Goal: Task Accomplishment & Management: Use online tool/utility

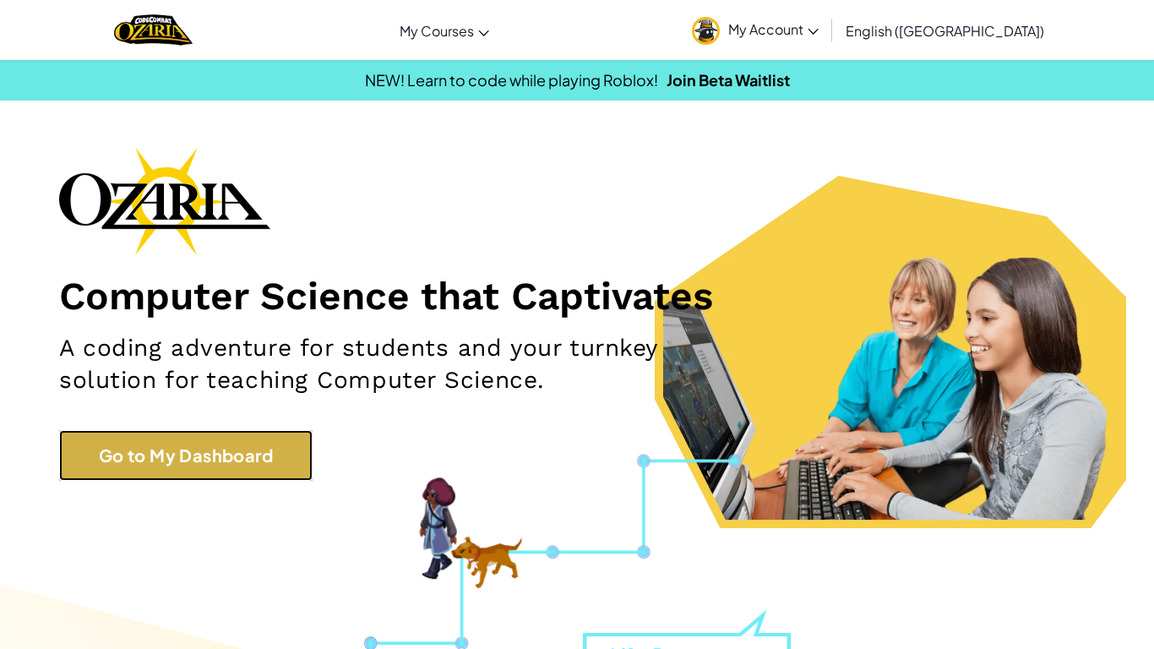
click at [289, 442] on link "Go to My Dashboard" at bounding box center [185, 455] width 253 height 51
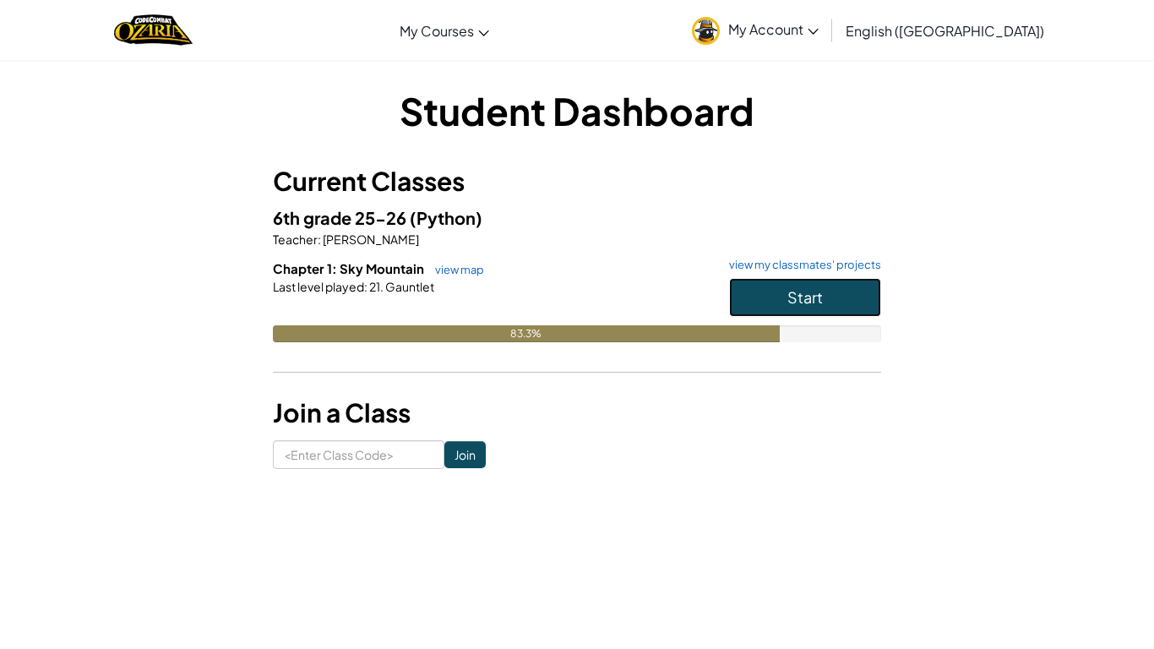
click at [830, 306] on button "Start" at bounding box center [805, 297] width 152 height 39
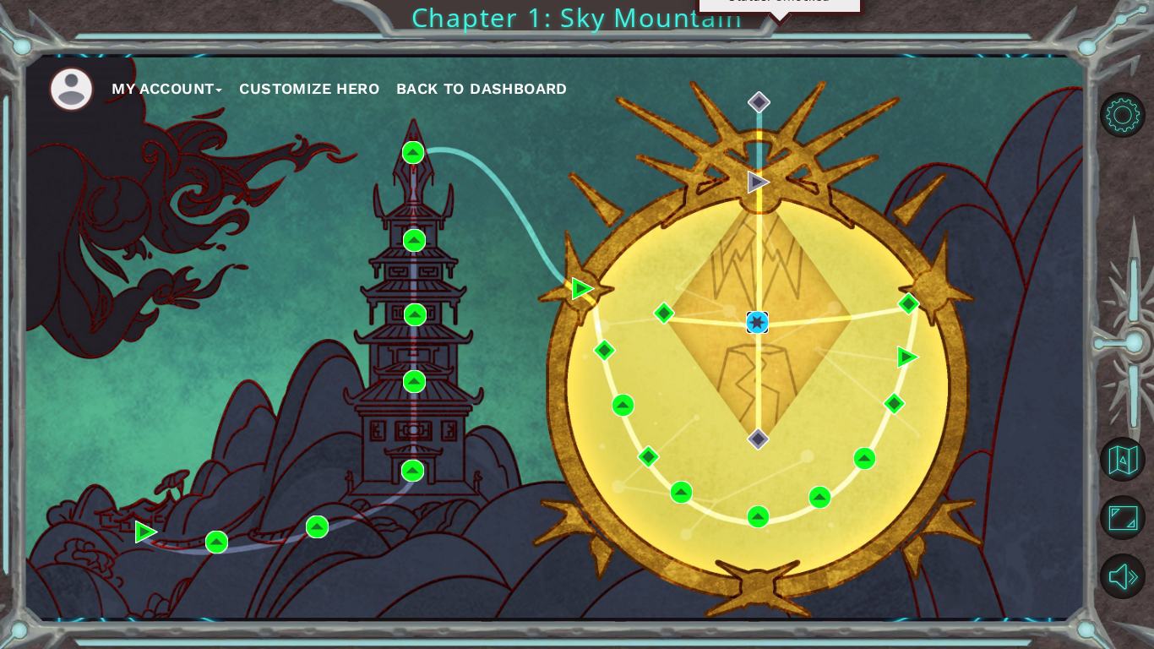
click at [759, 313] on img at bounding box center [757, 322] width 23 height 23
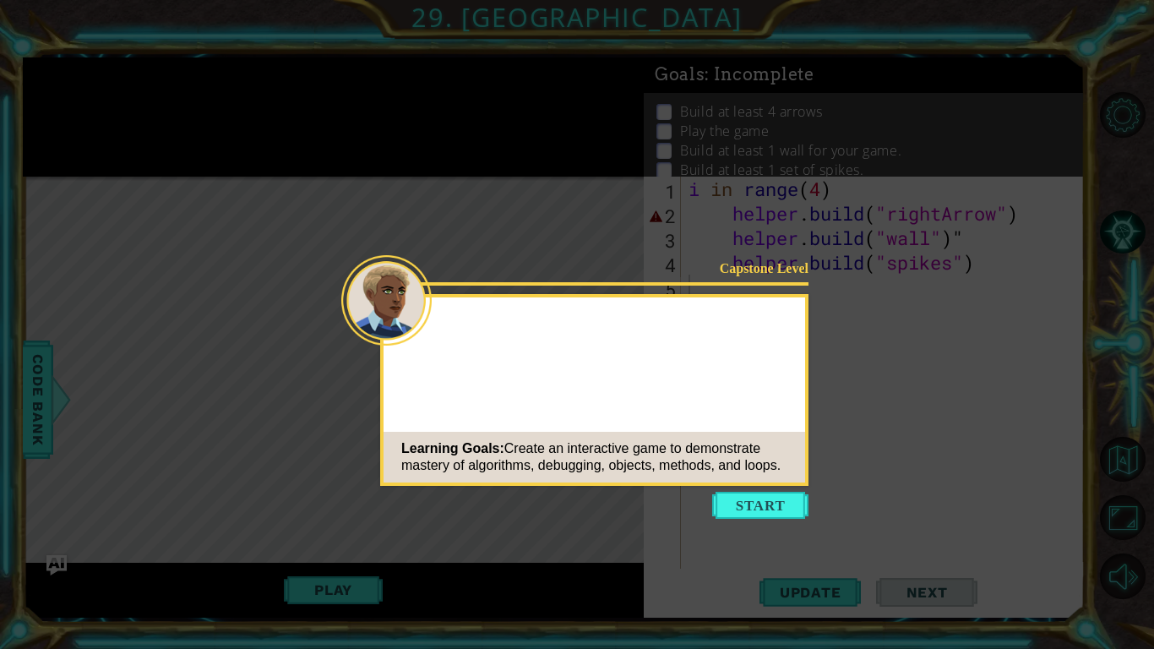
click at [754, 520] on icon at bounding box center [577, 324] width 1154 height 649
click at [759, 513] on button "Start" at bounding box center [760, 505] width 96 height 27
click at [759, 513] on icon at bounding box center [577, 324] width 1154 height 649
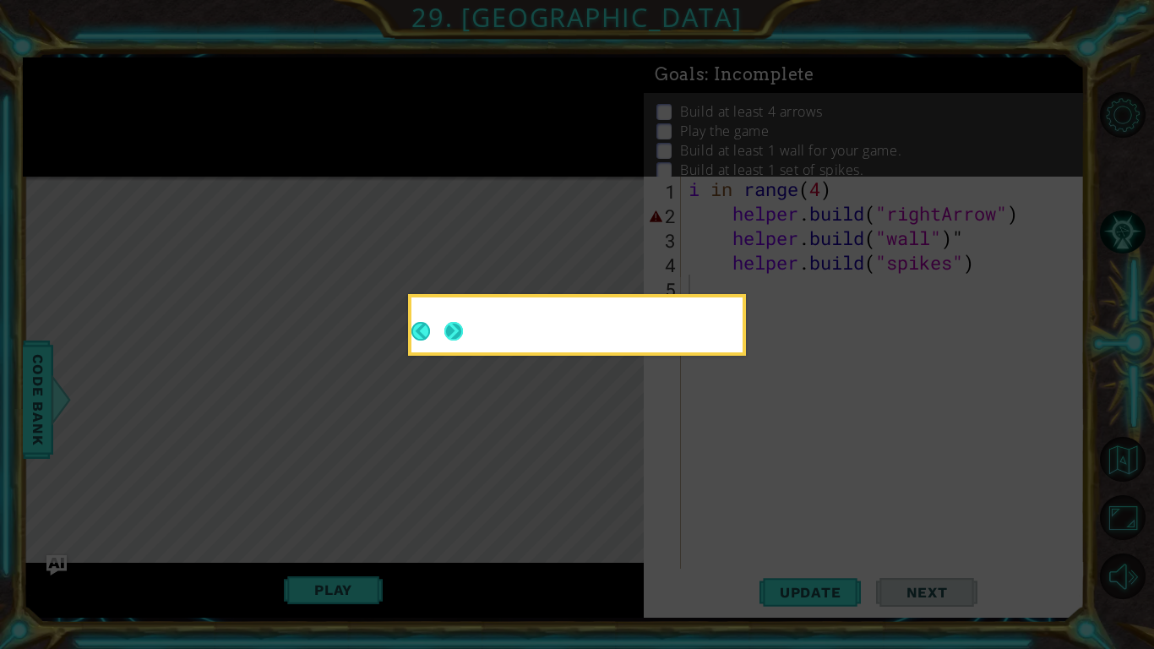
click at [443, 327] on button "Next" at bounding box center [452, 330] width 19 height 19
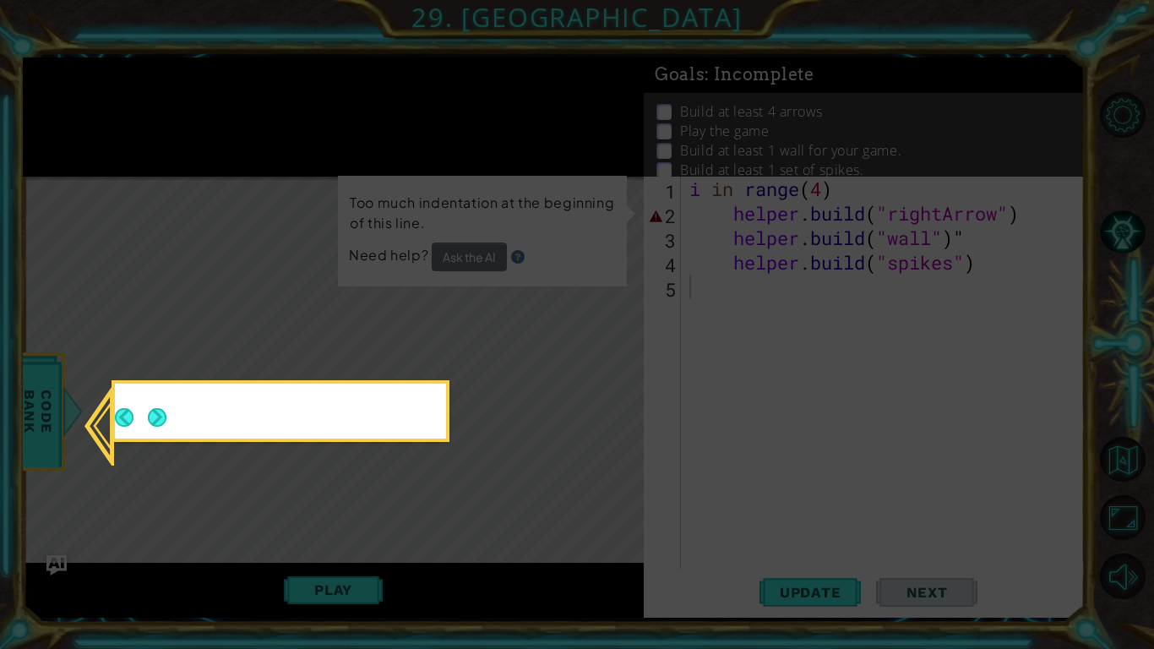
click at [374, 442] on div at bounding box center [281, 411] width 338 height 62
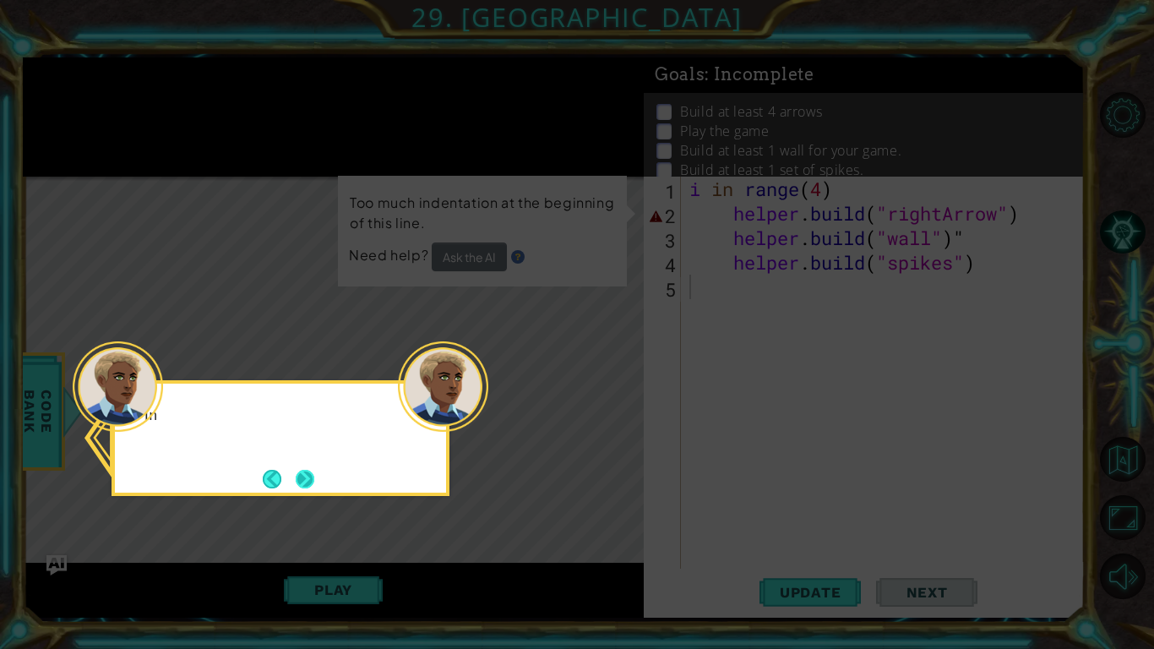
click at [297, 480] on button "Next" at bounding box center [305, 479] width 19 height 19
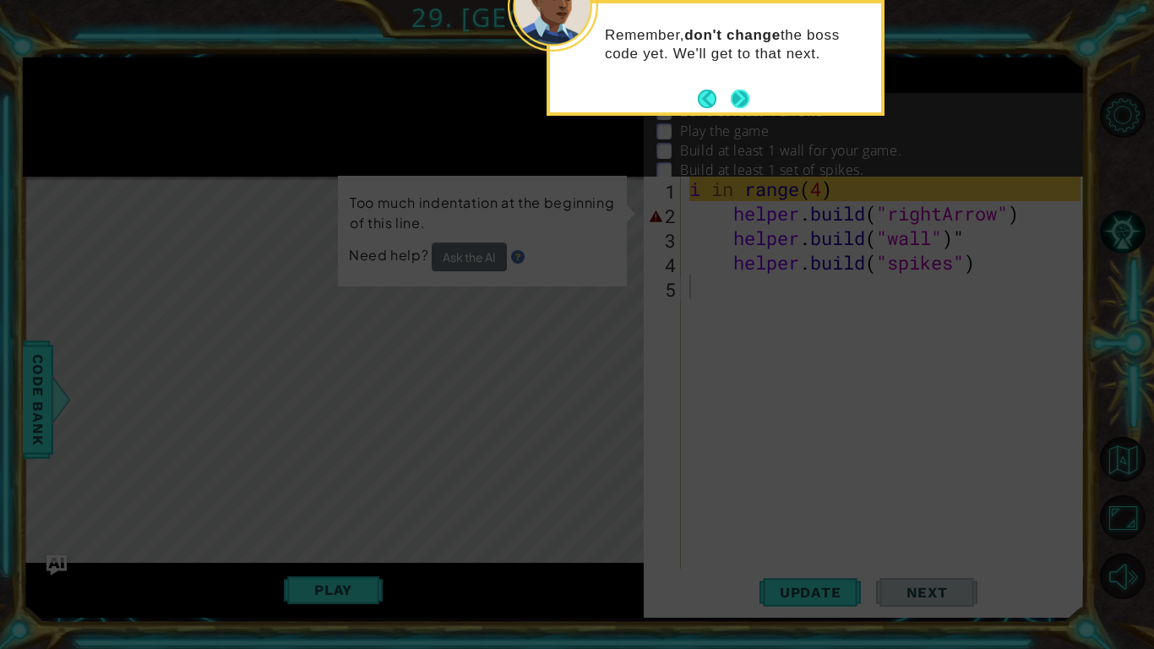
click at [731, 102] on button "Next" at bounding box center [740, 99] width 19 height 19
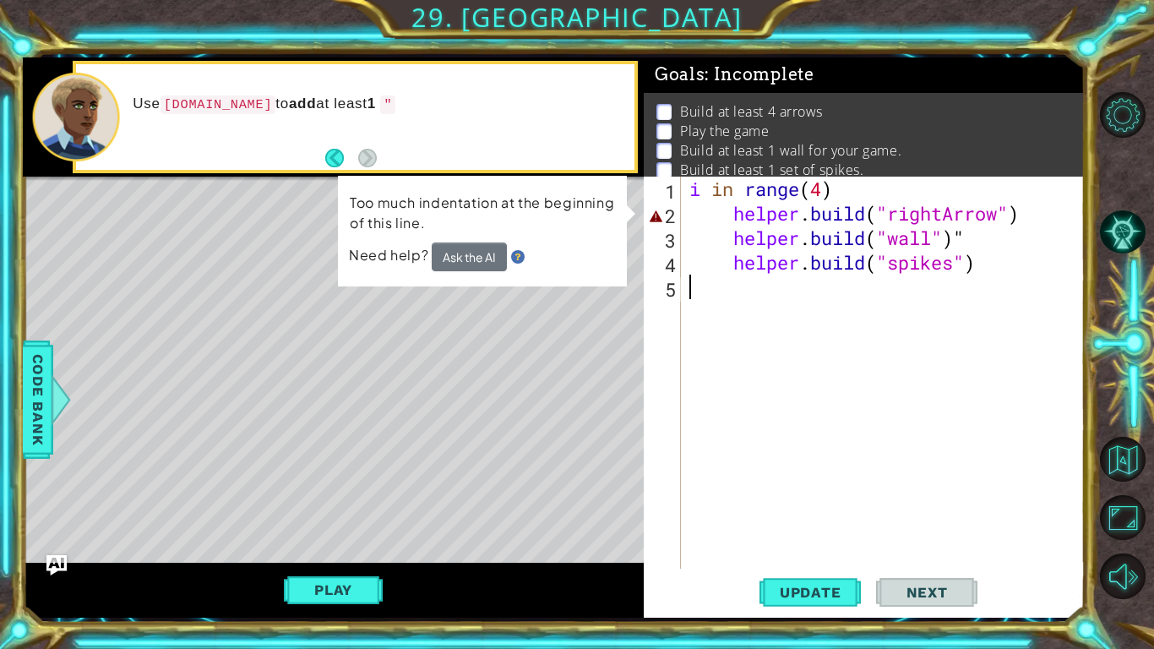
click at [982, 264] on div "i in range ( 4 ) helper . build ( "rightArrow" ) helper . build ( "wall" ) " he…" at bounding box center [887, 397] width 403 height 441
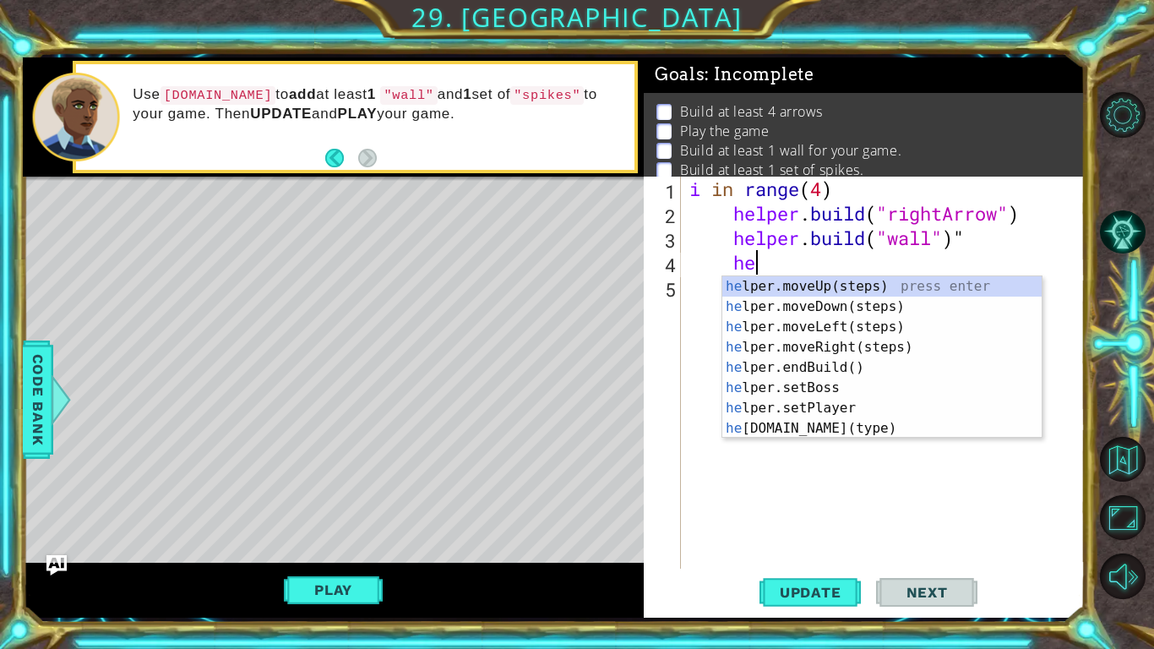
type textarea "h"
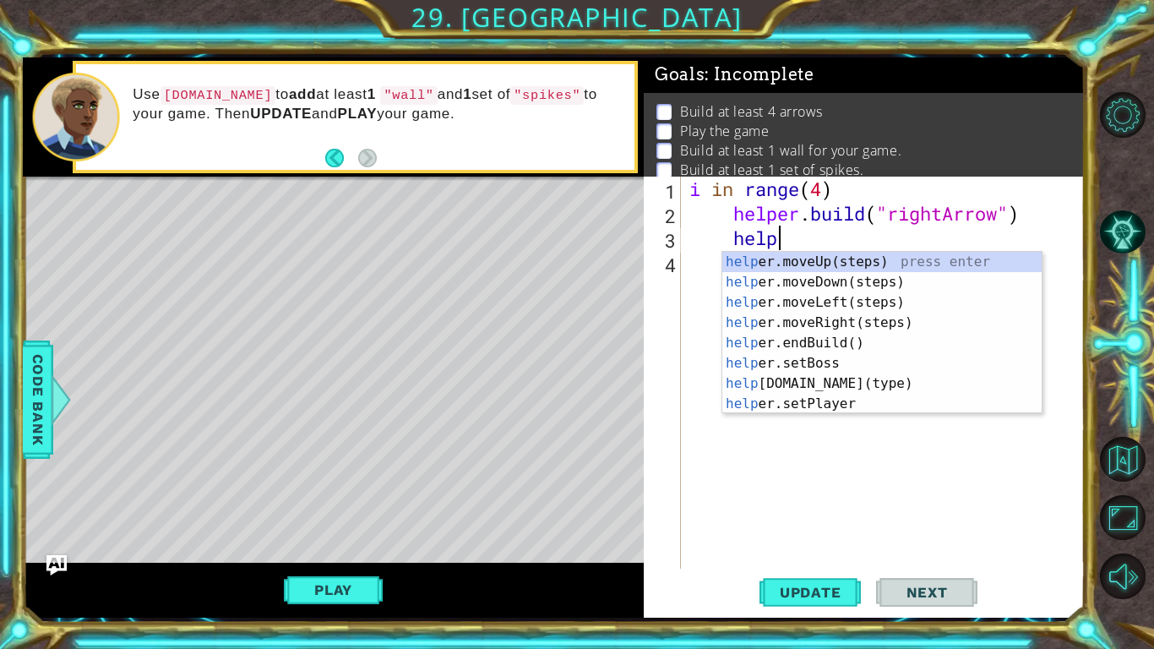
type textarea "h"
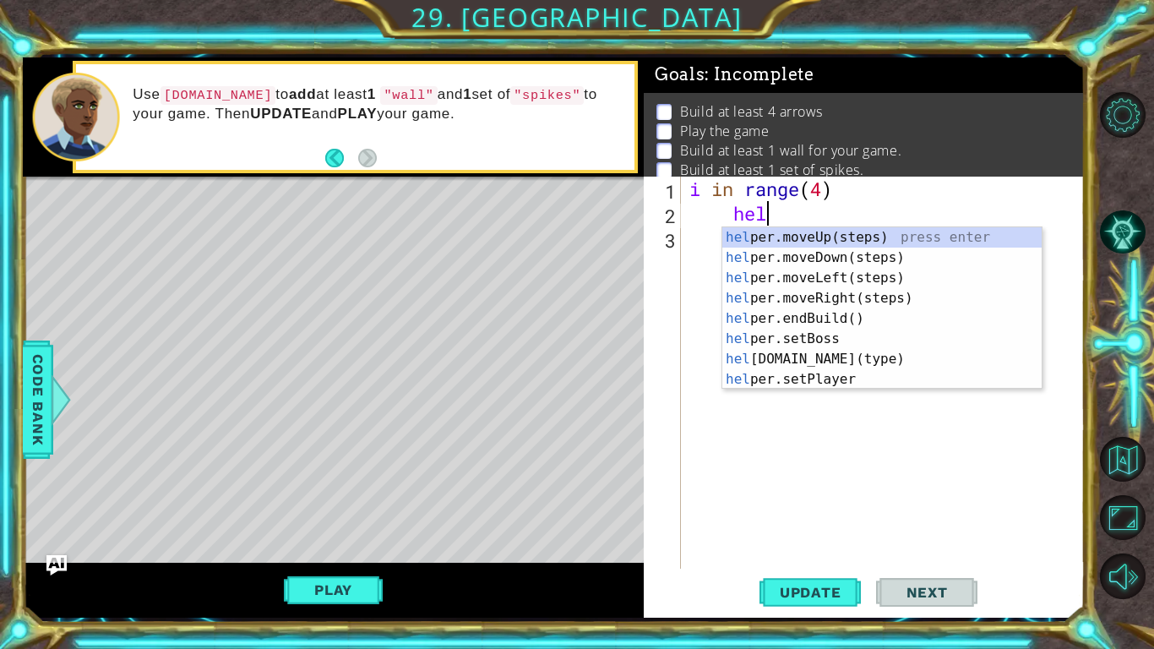
type textarea "h"
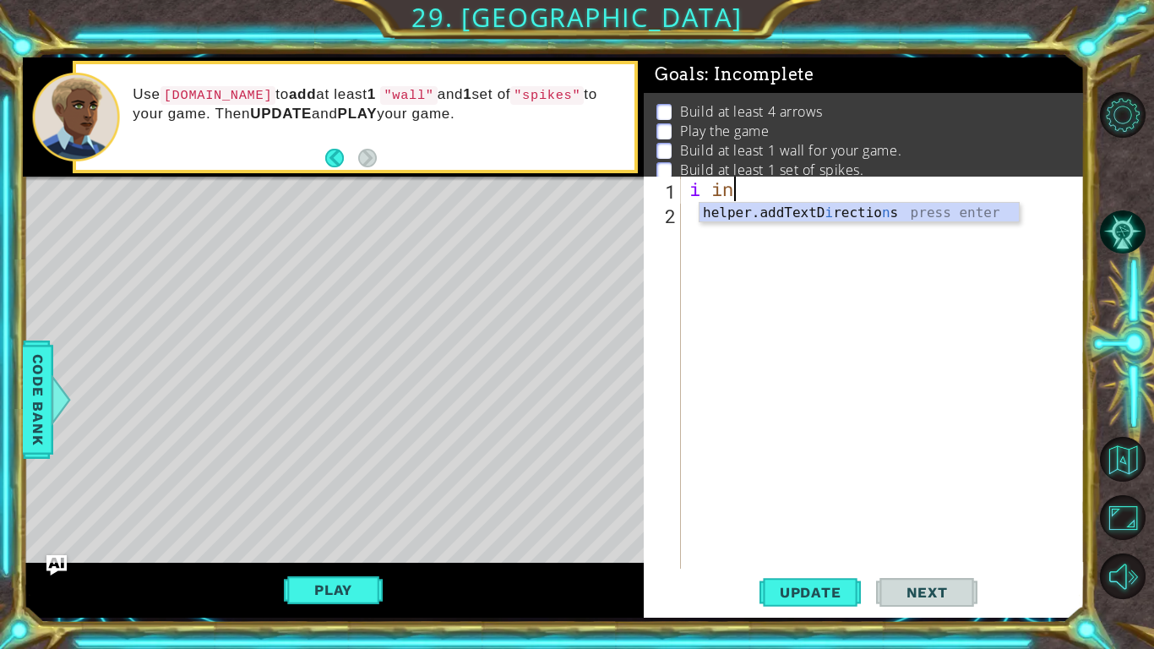
type textarea "i"
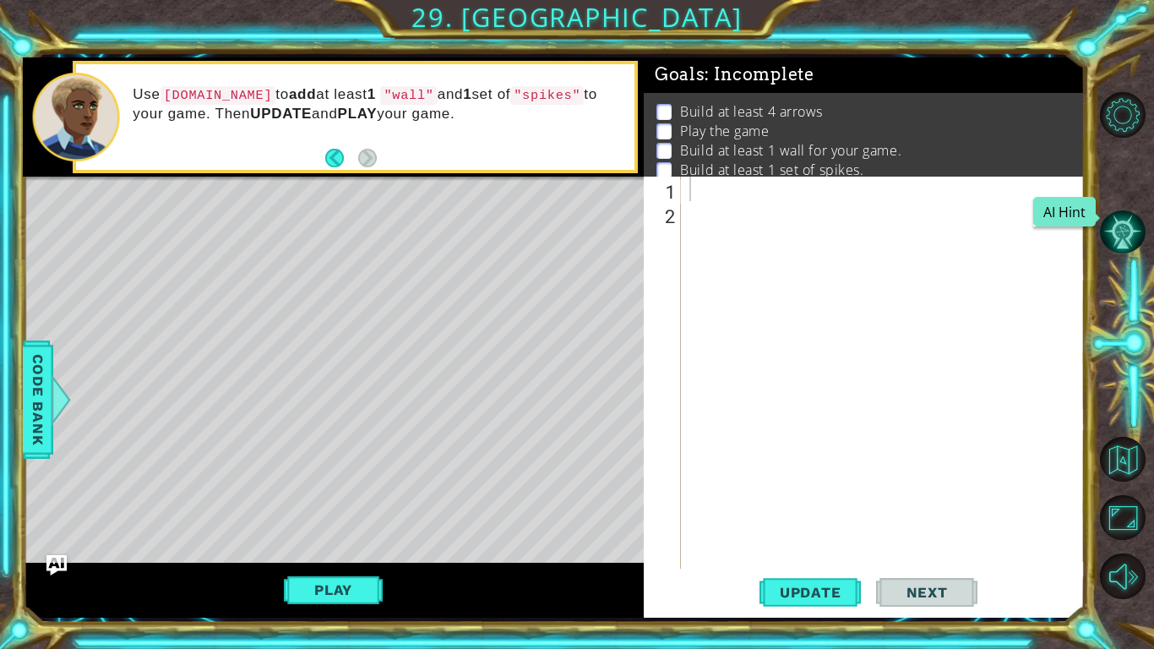
click at [1133, 212] on button "AI Hint" at bounding box center [1123, 232] width 46 height 46
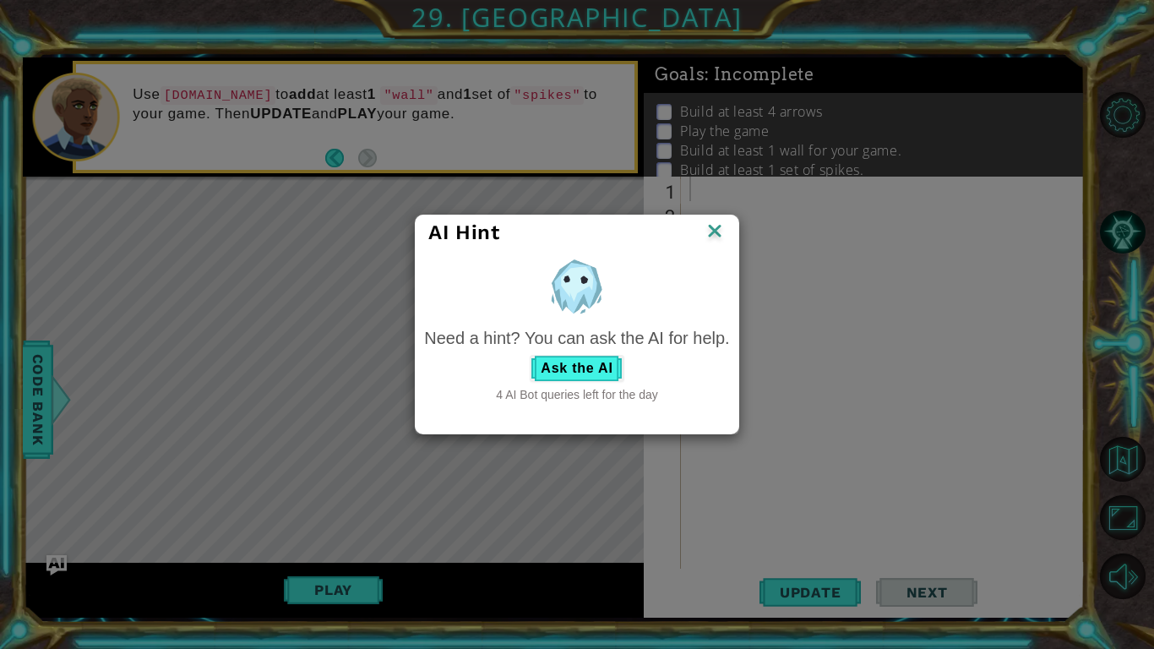
click at [714, 235] on img at bounding box center [715, 232] width 22 height 25
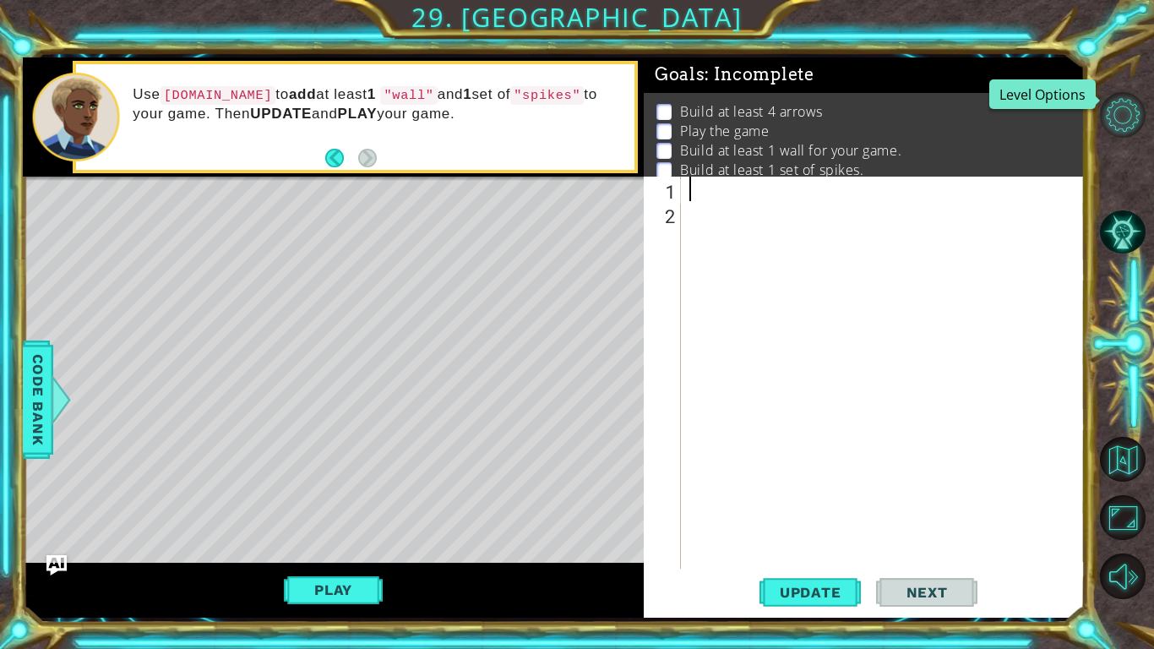
click at [1118, 116] on button "Level Options" at bounding box center [1123, 115] width 46 height 46
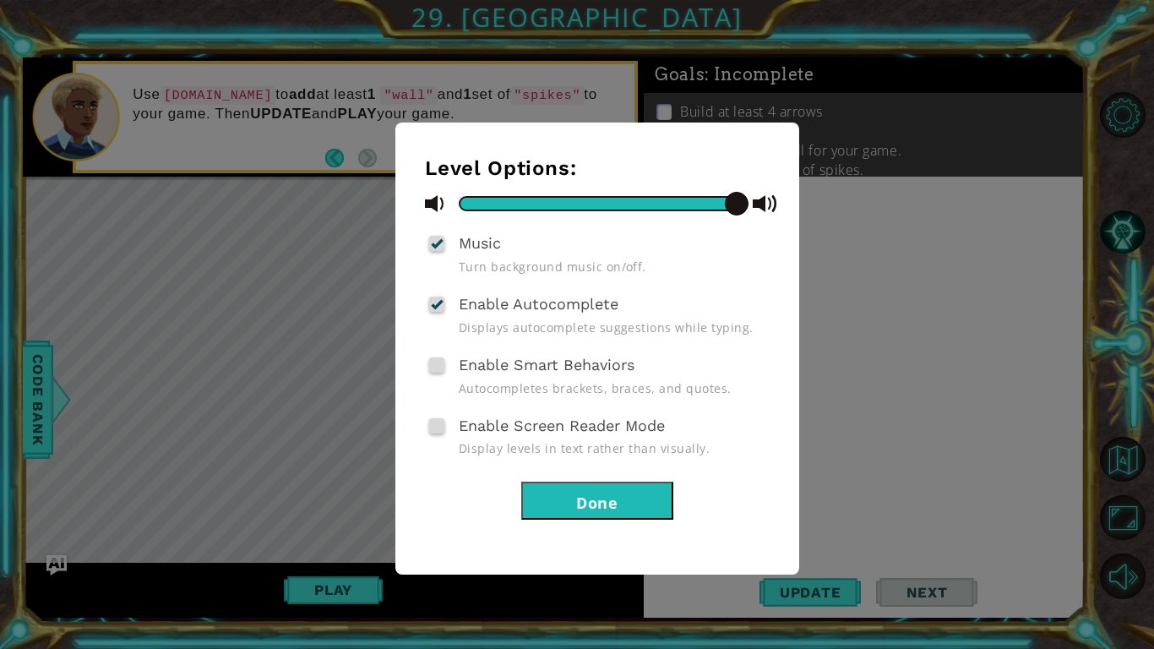
click at [936, 518] on div "Level Options: Music Turn background music on/off. Enable Autocomplete Displays…" at bounding box center [577, 324] width 1154 height 649
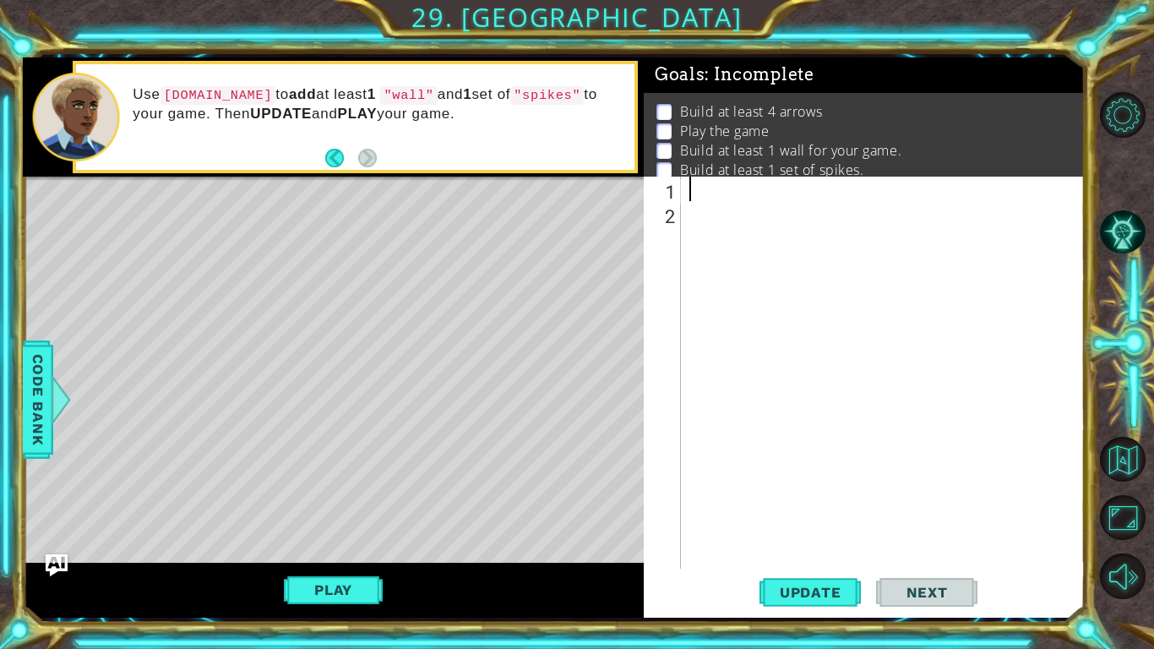
click at [57, 573] on img "Ask AI" at bounding box center [57, 565] width 22 height 22
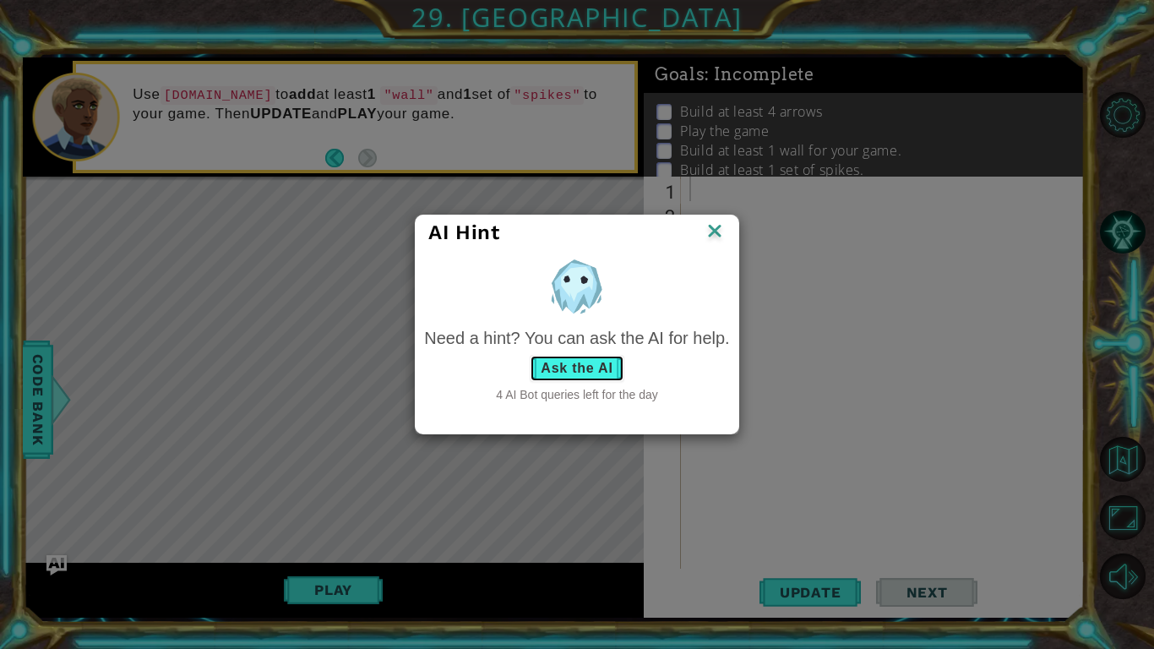
click at [569, 365] on button "Ask the AI" at bounding box center [577, 368] width 94 height 27
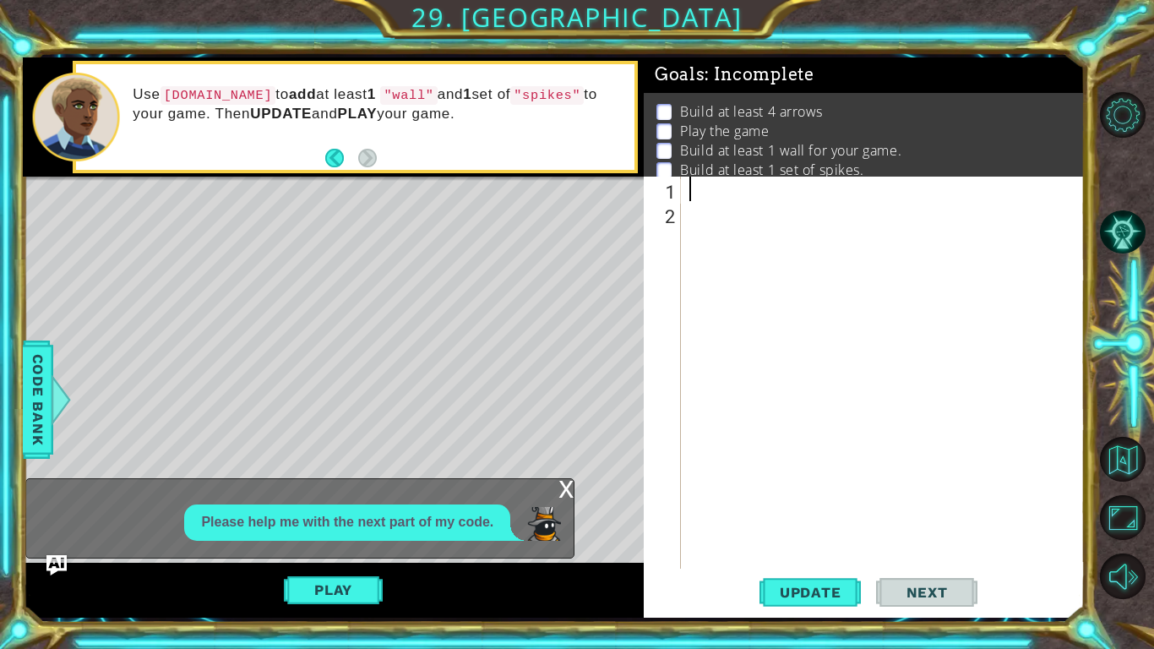
click at [370, 536] on div "Please help me with the next part of my code." at bounding box center [347, 522] width 326 height 36
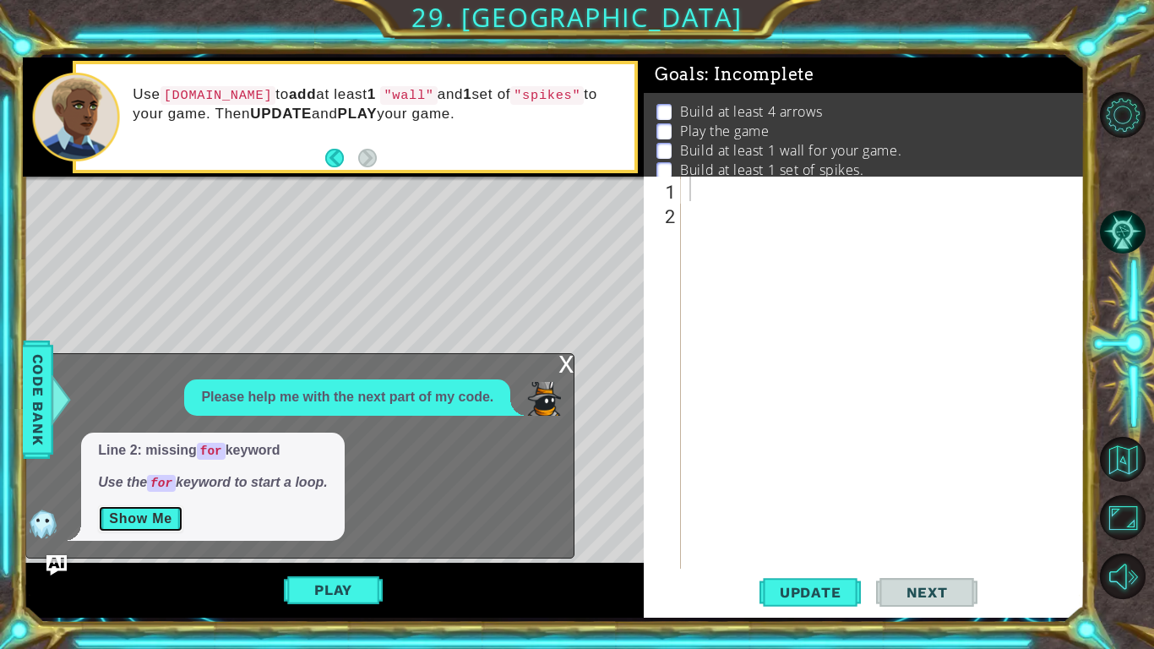
click at [144, 526] on button "Show Me" at bounding box center [140, 518] width 85 height 27
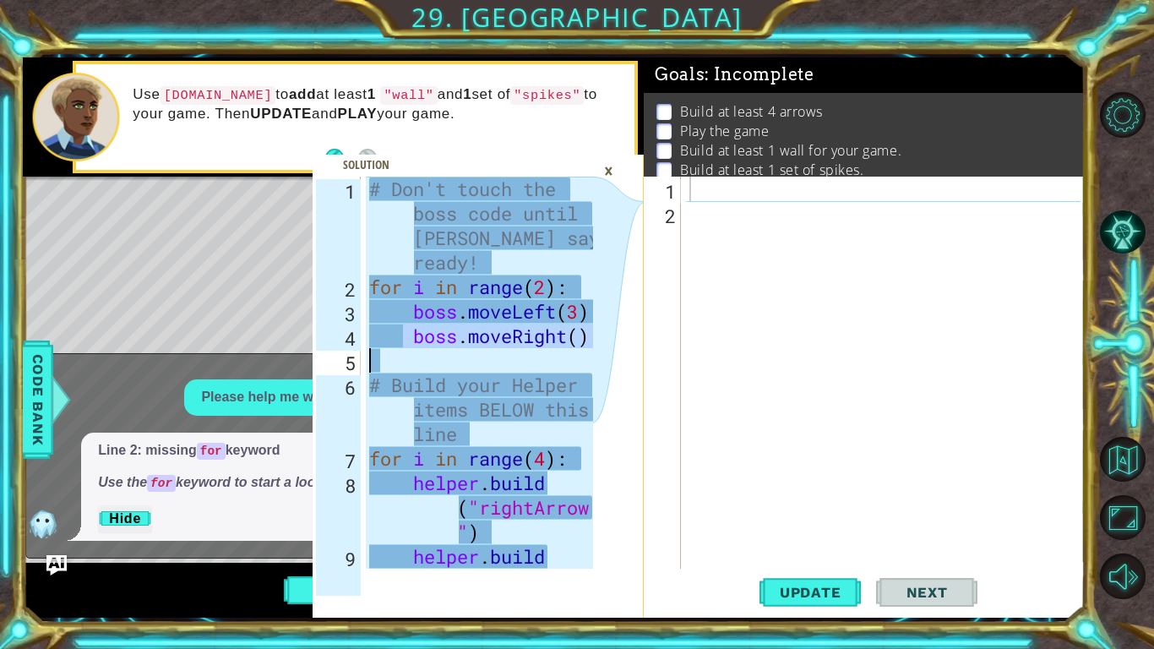
drag, startPoint x: 399, startPoint y: 341, endPoint x: 465, endPoint y: 351, distance: 66.5
click at [465, 351] on div "# Don't touch the boss code until [PERSON_NAME] says you're ready! for i in ran…" at bounding box center [484, 446] width 236 height 539
type textarea "boss.moveRight()"
click at [457, 359] on div "# Don't touch the boss code until [PERSON_NAME] says you're ready! for i in ran…" at bounding box center [479, 373] width 227 height 392
drag, startPoint x: 540, startPoint y: 563, endPoint x: 568, endPoint y: 549, distance: 31.4
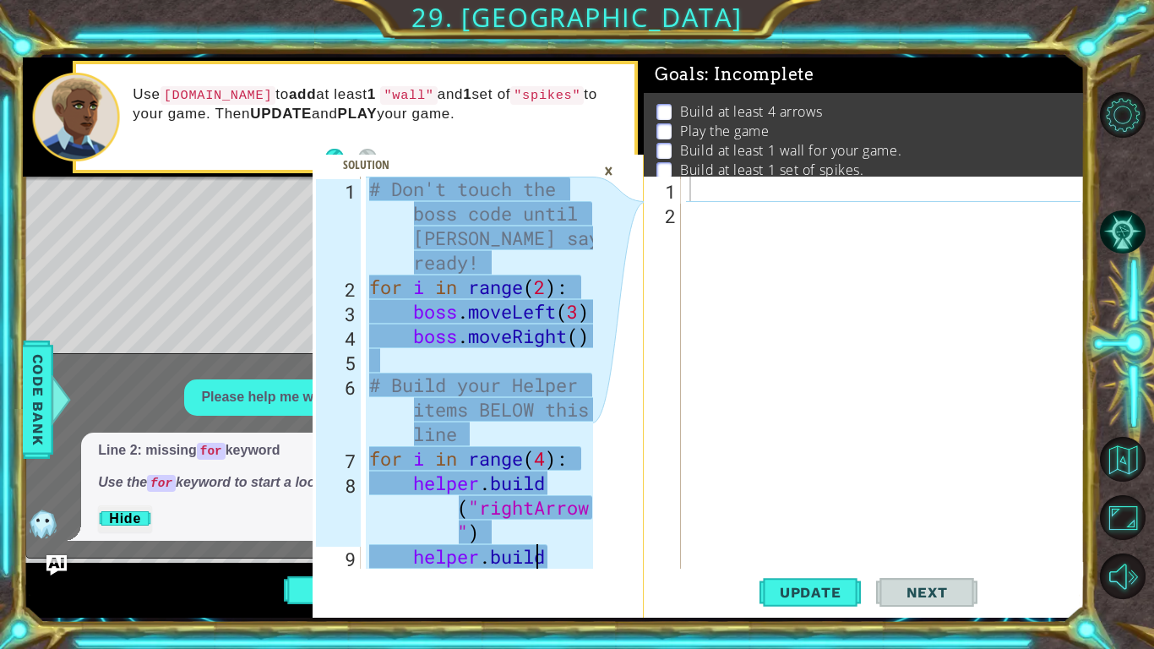
click at [568, 549] on div "# Don't touch the boss code until [PERSON_NAME] says you're ready! for i in ran…" at bounding box center [484, 446] width 236 height 539
click at [388, 196] on div "# Don't touch the boss code until [PERSON_NAME] says you're ready! for i in ran…" at bounding box center [484, 446] width 236 height 539
type textarea "# Don't touch the boss code until [PERSON_NAME] says you're ready!"
click at [384, 229] on div "# Don't touch the boss code until [PERSON_NAME] says you're ready! for i in ran…" at bounding box center [484, 446] width 236 height 539
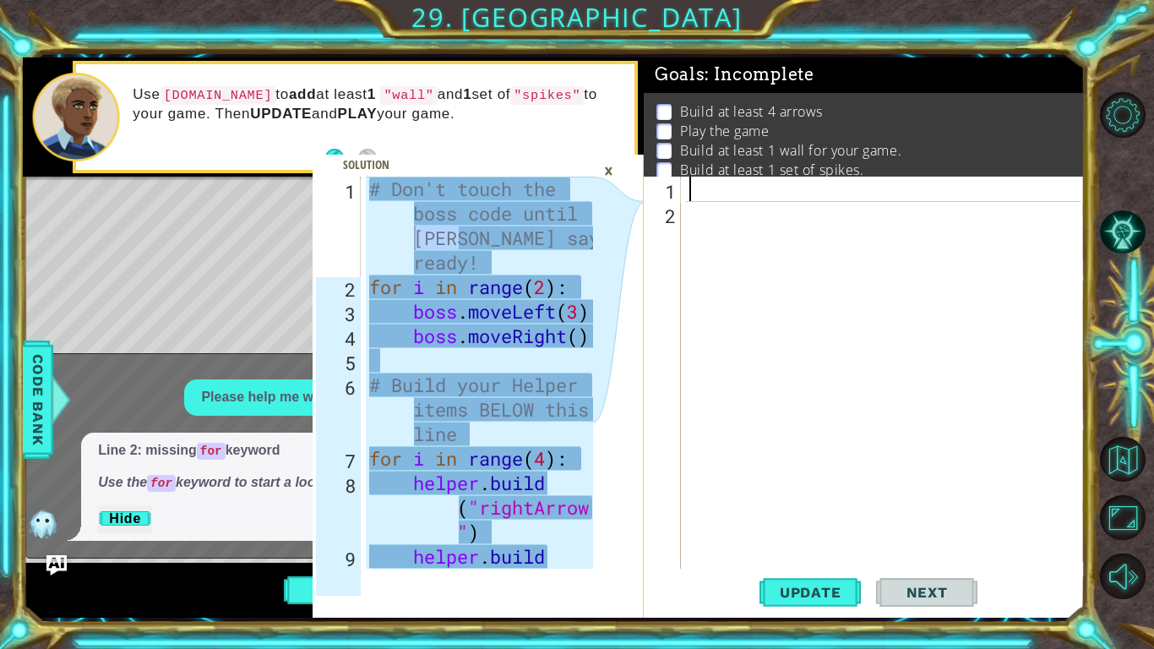
click at [715, 193] on div at bounding box center [887, 397] width 403 height 441
drag, startPoint x: 362, startPoint y: 188, endPoint x: 535, endPoint y: 214, distance: 175.1
click at [535, 214] on div "# Don't touch the boss code until [PERSON_NAME] says you're ready! 1 2 3 4 5 6 …" at bounding box center [453, 373] width 280 height 392
click at [535, 214] on div "# Don't touch the boss code until [PERSON_NAME] says you're ready! for i in ran…" at bounding box center [484, 446] width 236 height 539
click at [731, 196] on div at bounding box center [887, 397] width 403 height 441
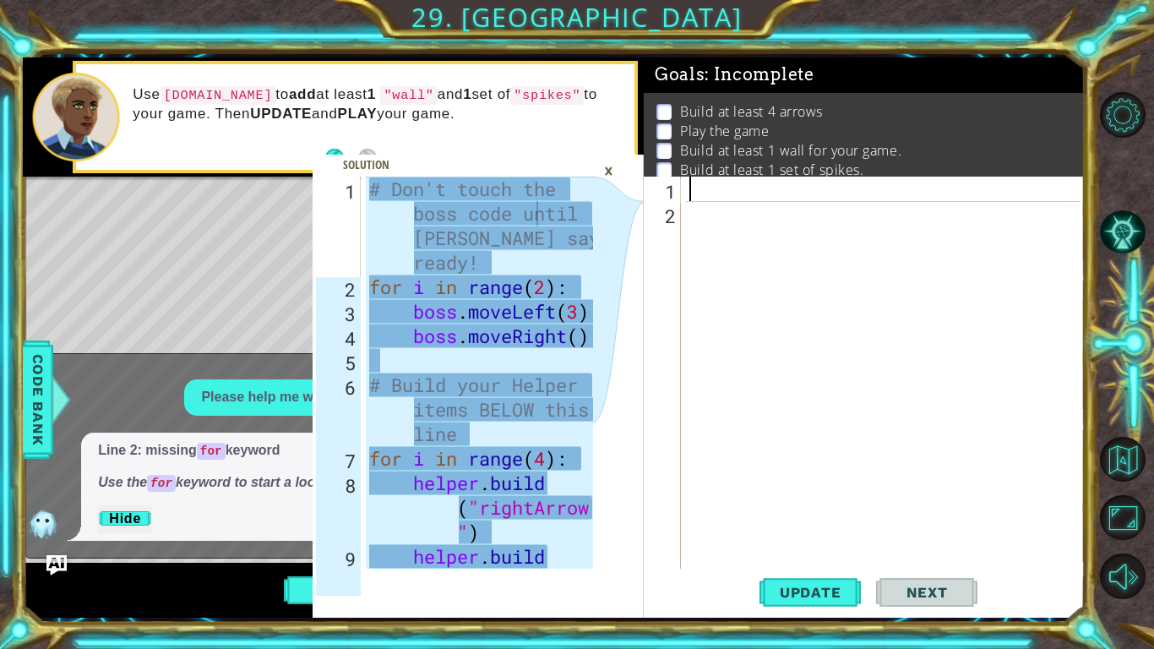
click at [731, 196] on div at bounding box center [887, 397] width 403 height 441
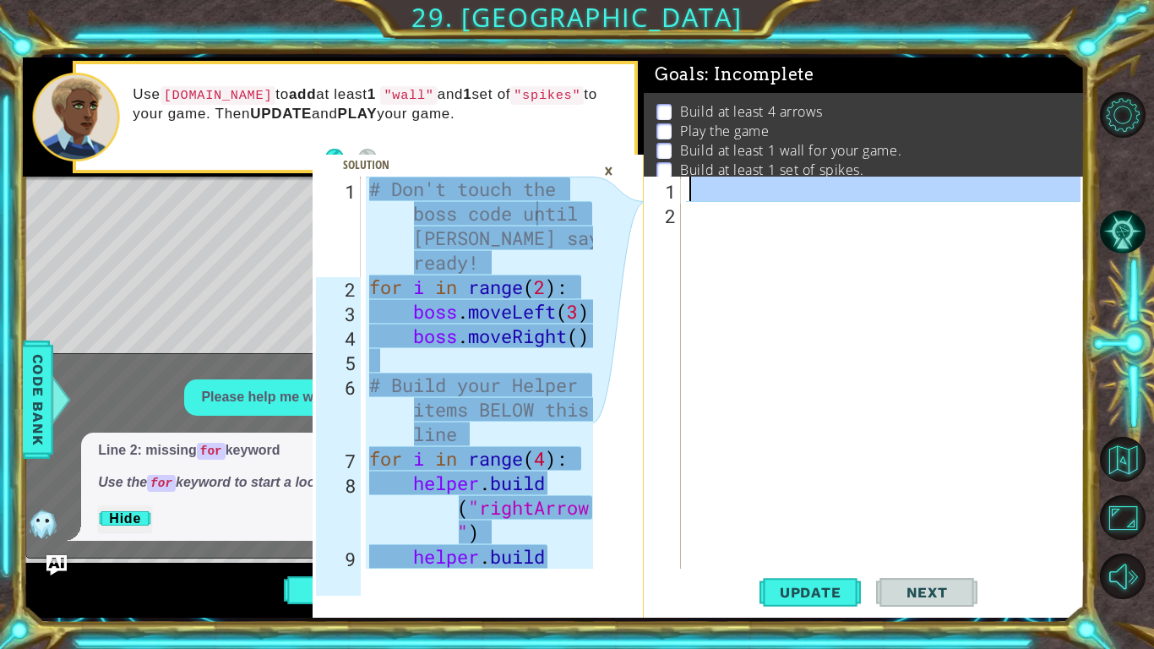
click at [731, 196] on div at bounding box center [883, 373] width 395 height 392
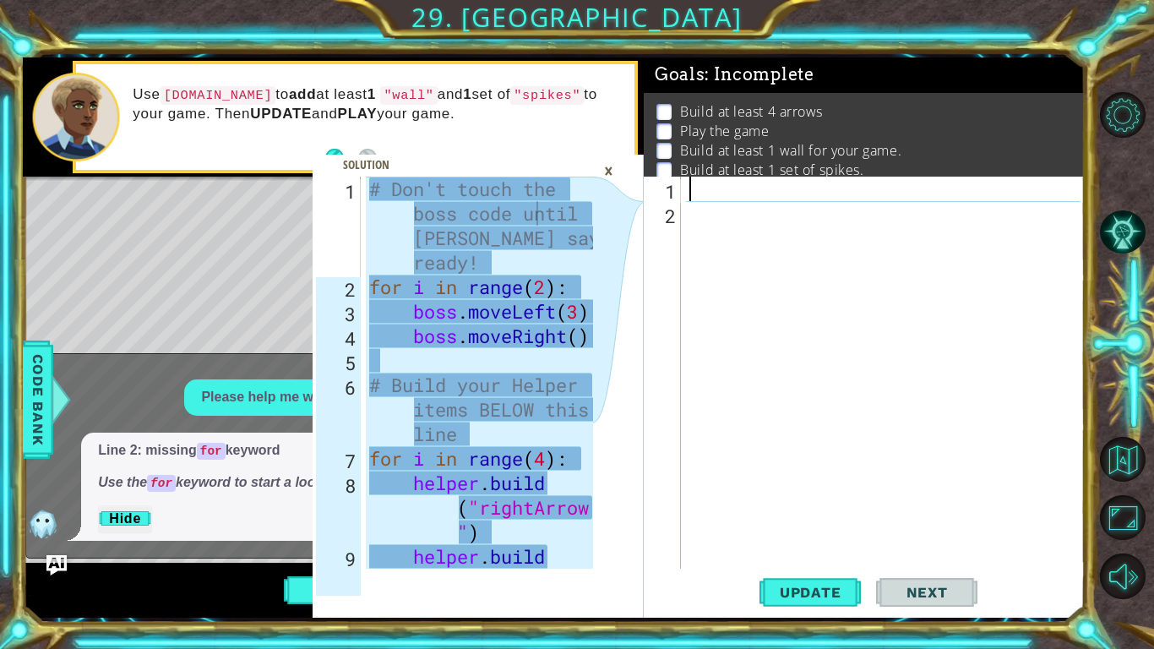
click at [679, 219] on div "2" at bounding box center [664, 216] width 34 height 24
type textarea "#"
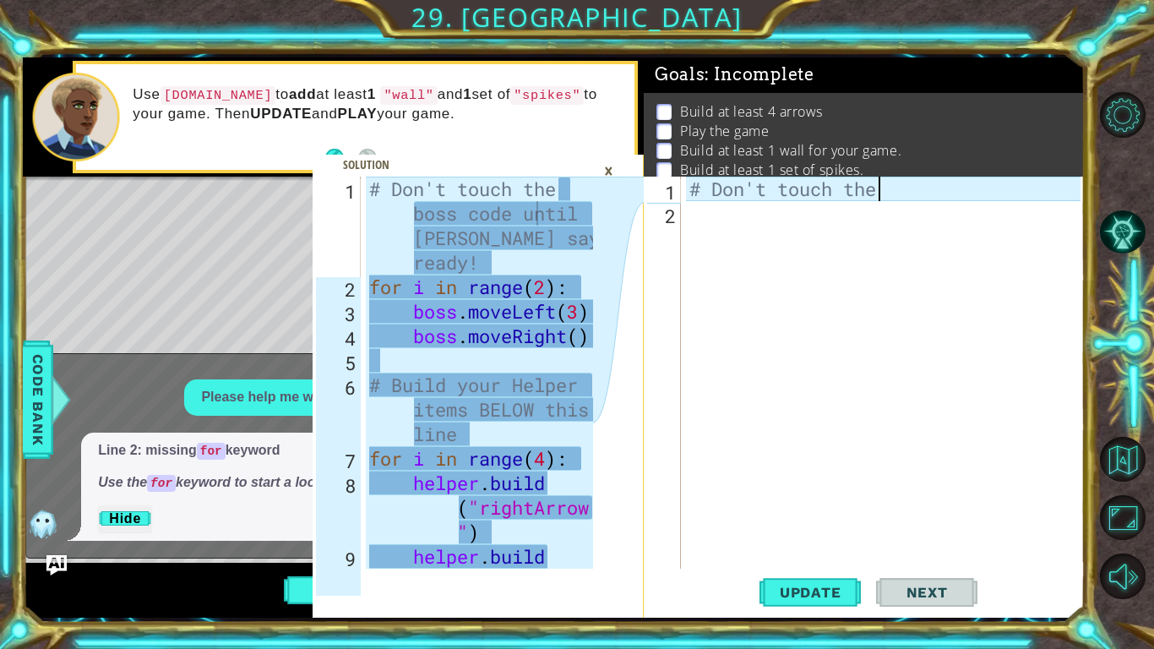
scroll to position [0, 8]
type textarea "# Don't touch the"
click at [736, 232] on div "# Don't touch the" at bounding box center [887, 397] width 403 height 441
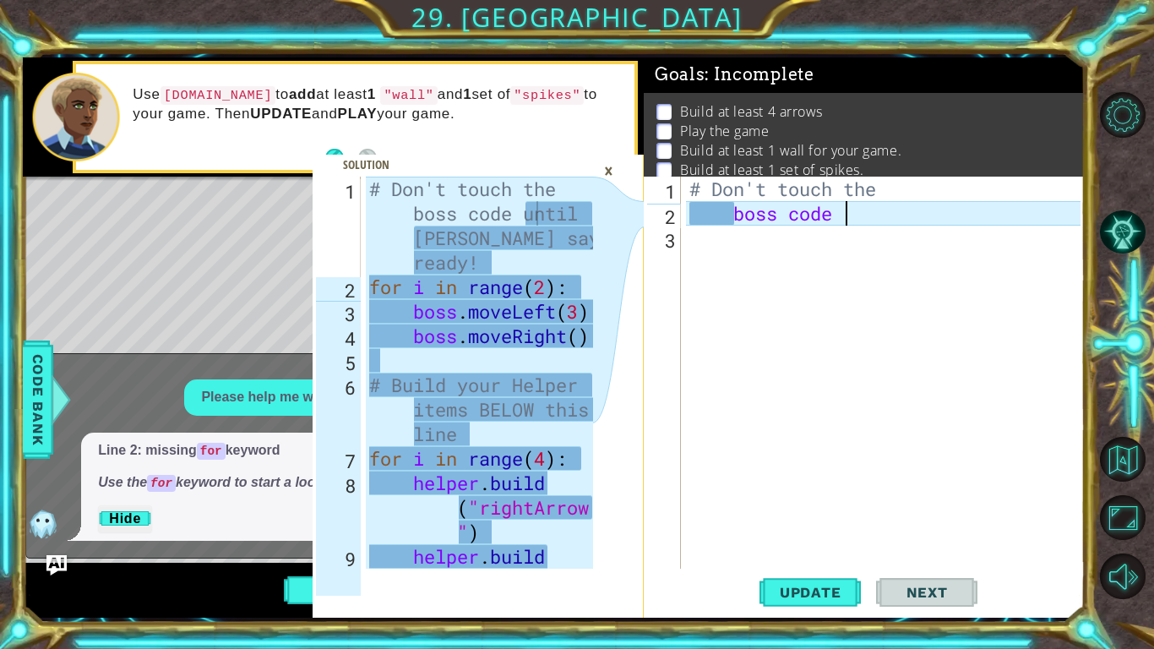
scroll to position [0, 7]
type textarea "boss code until"
click at [699, 242] on div "# Don't touch the boss code until" at bounding box center [887, 397] width 403 height 441
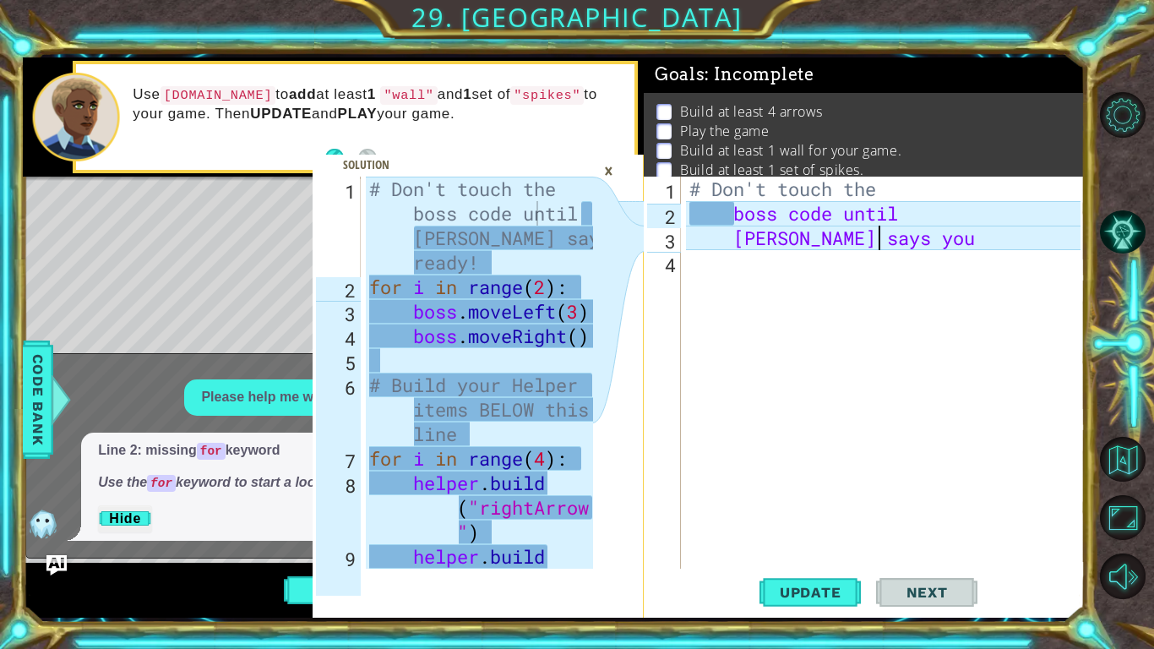
scroll to position [0, 8]
type textarea "[PERSON_NAME] says you're"
click at [689, 262] on div "# Don't touch the boss code until [PERSON_NAME] says you 're" at bounding box center [887, 397] width 403 height 441
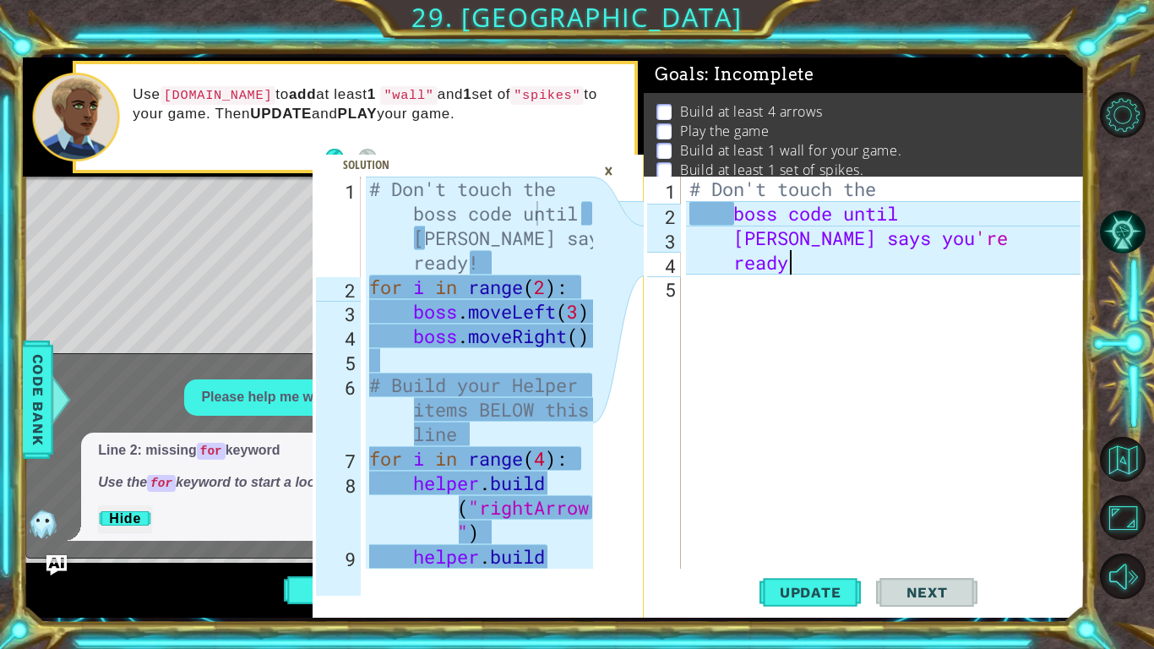
scroll to position [0, 3]
type textarea "ready!"
click at [775, 310] on div "# Don't touch the boss code until [PERSON_NAME] says you 're ready !" at bounding box center [887, 397] width 403 height 441
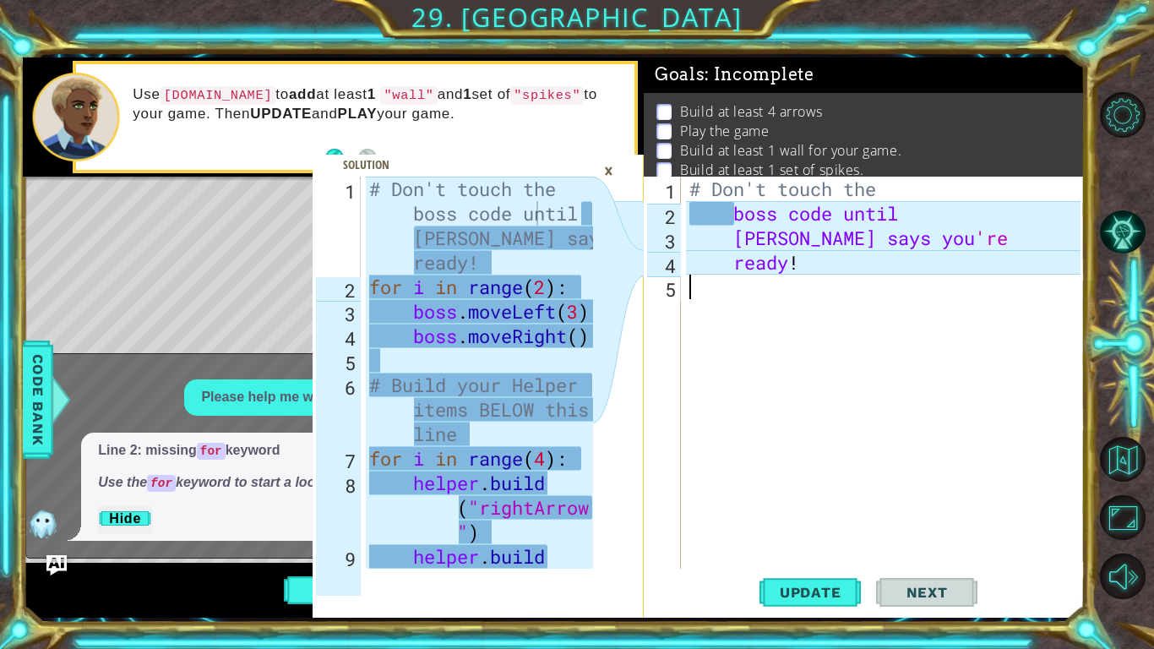
click at [730, 270] on div "# Don't touch the boss code until [PERSON_NAME] says you 're ready !" at bounding box center [887, 397] width 403 height 441
type textarea "ready!"
click at [688, 305] on div "# Don't touch the boss code until [PERSON_NAME] says you 're ready !" at bounding box center [887, 397] width 403 height 441
click at [686, 221] on div "# Don't touch the boss code until [PERSON_NAME] says you 're ready !" at bounding box center [887, 397] width 403 height 441
click at [890, 195] on div "# Don't touch the boss code until [PERSON_NAME] says you 're ready !" at bounding box center [887, 397] width 403 height 441
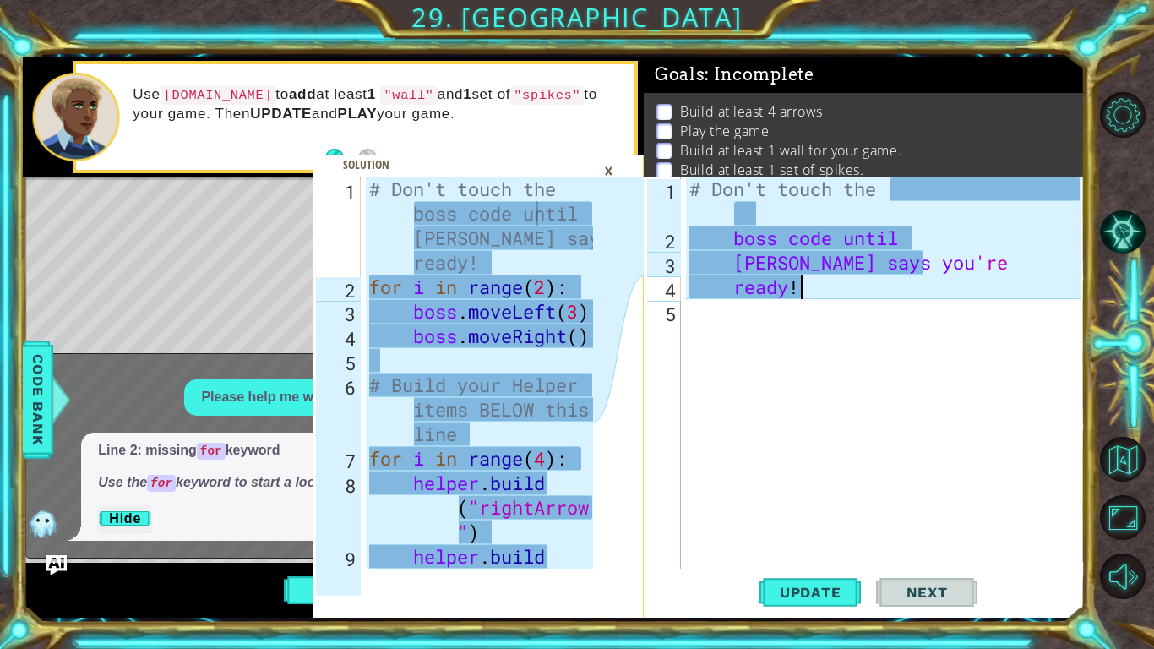
click at [851, 294] on div "# Don't touch the boss code until [PERSON_NAME] says you 're ready !" at bounding box center [887, 409] width 403 height 465
drag, startPoint x: 780, startPoint y: 237, endPoint x: 779, endPoint y: 228, distance: 8.5
click at [779, 228] on div "# Don't touch the boss code until [PERSON_NAME] says you 're ready !" at bounding box center [887, 409] width 403 height 465
click at [834, 299] on div "# Don't touch the boss code until [PERSON_NAME] says you 're ready !" at bounding box center [887, 409] width 403 height 465
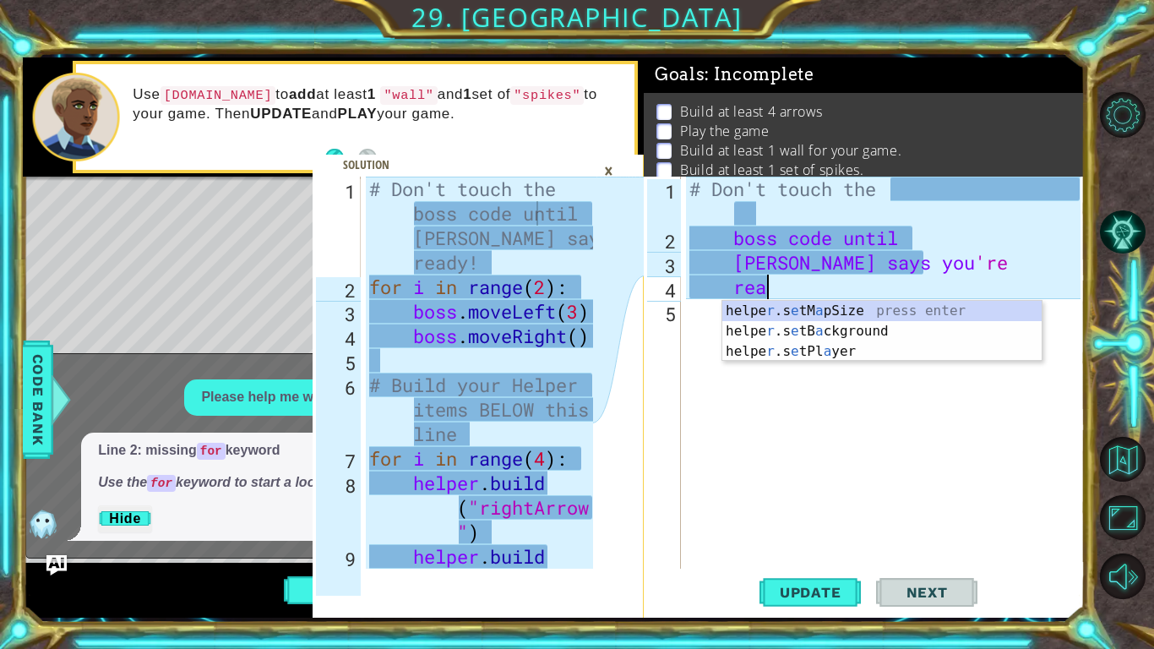
type textarea "r"
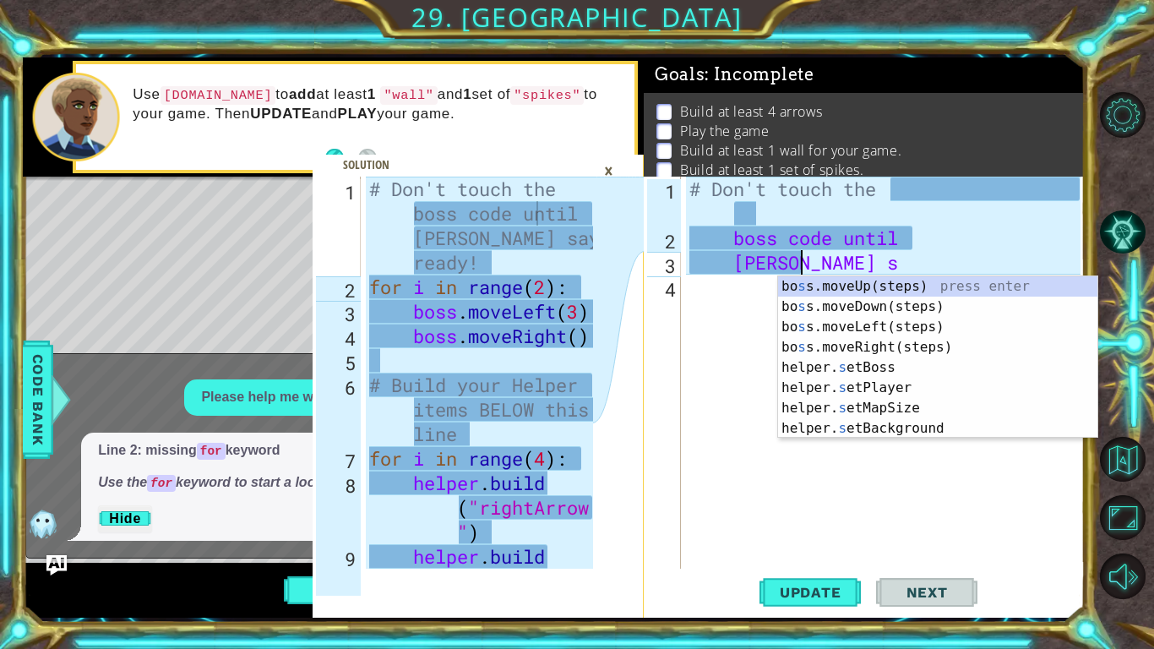
type textarea "v"
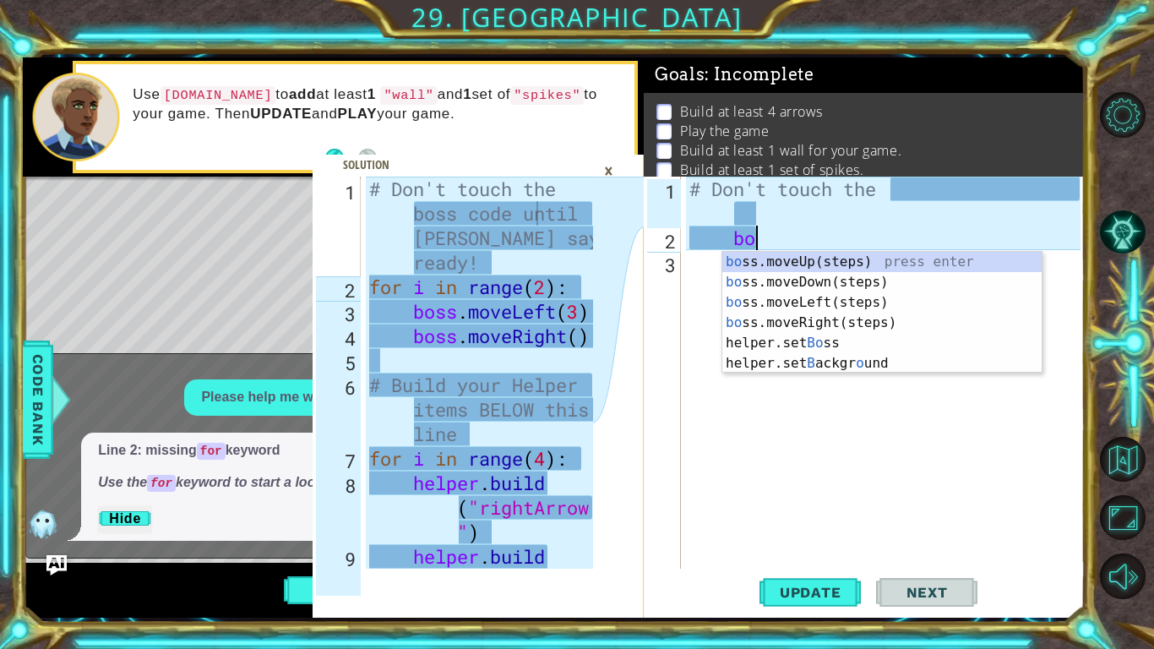
type textarea "b"
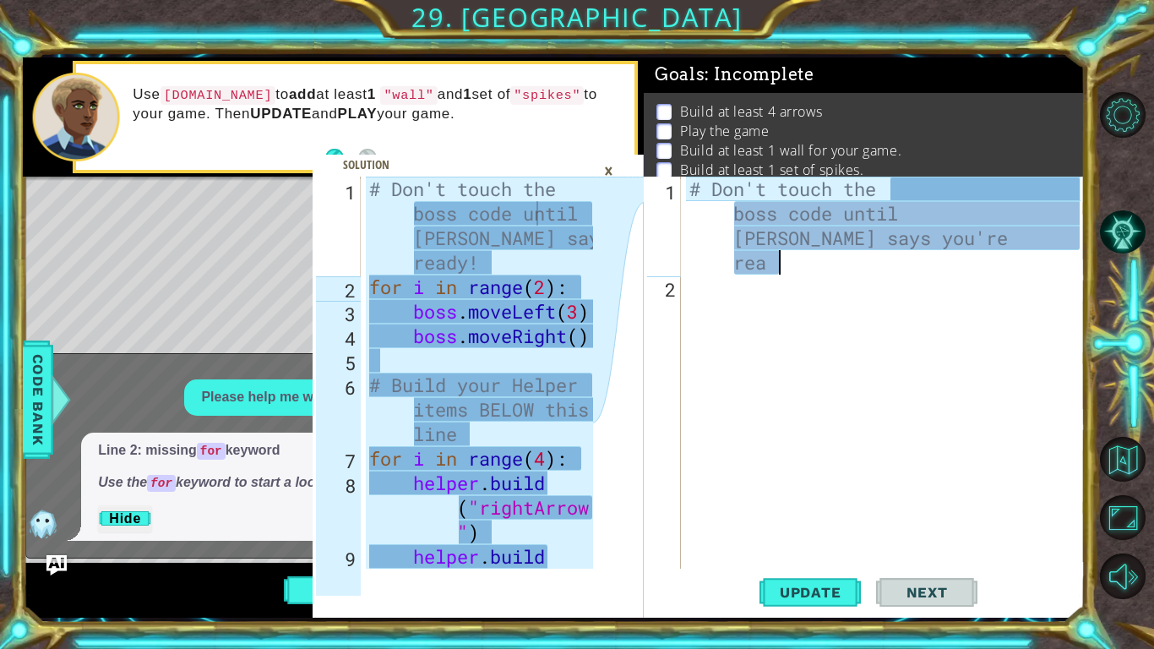
scroll to position [0, 51]
type textarea "# Don't touch the boss code until [PERSON_NAME] says you're ready!"
click at [730, 313] on div "# Don't touch the boss code until [PERSON_NAME] says you're ready!" at bounding box center [887, 434] width 403 height 514
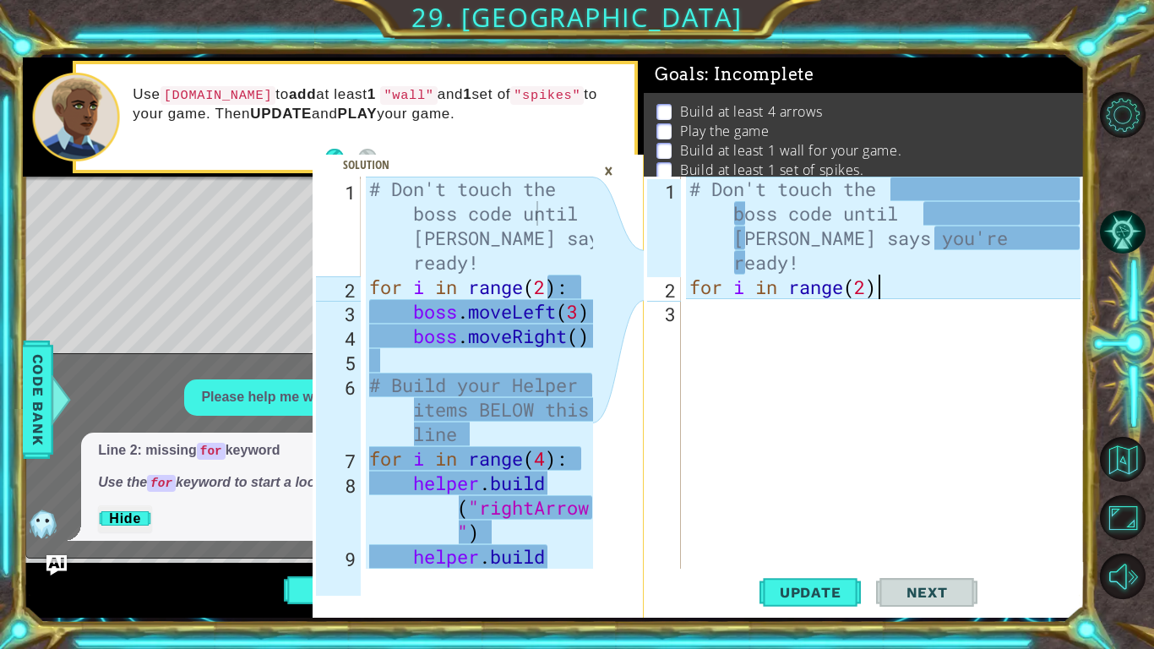
scroll to position [0, 8]
type textarea "for i in range(2):"
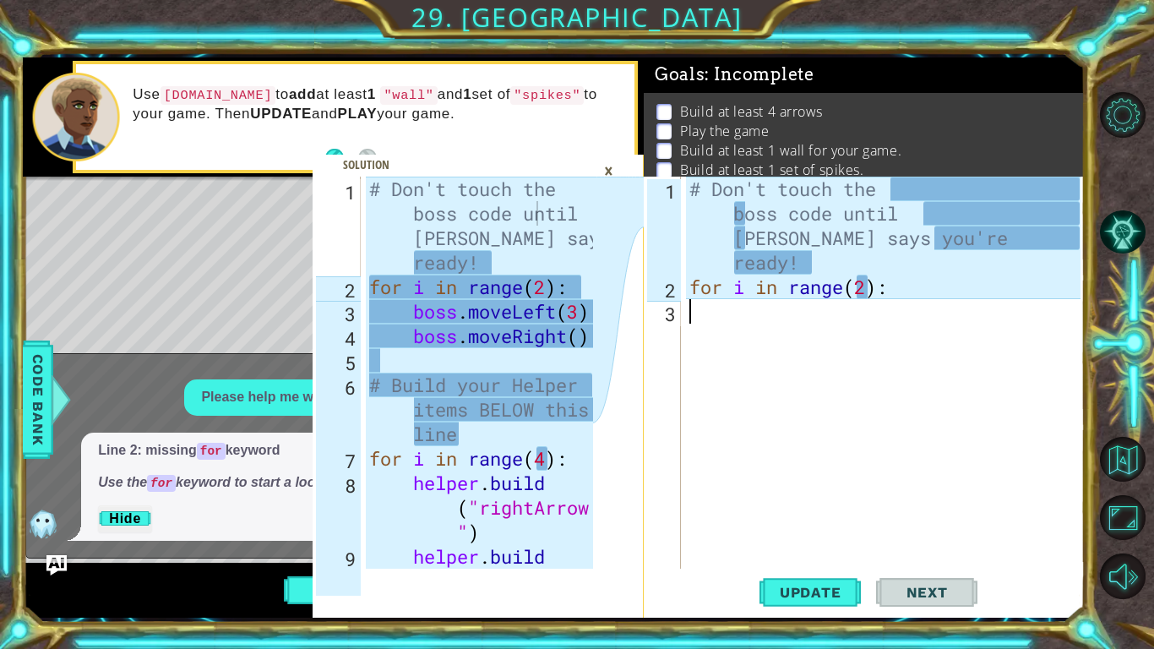
click at [698, 324] on div "# Don't touch the boss code until [PERSON_NAME] says you're ready! for i in ran…" at bounding box center [887, 434] width 403 height 514
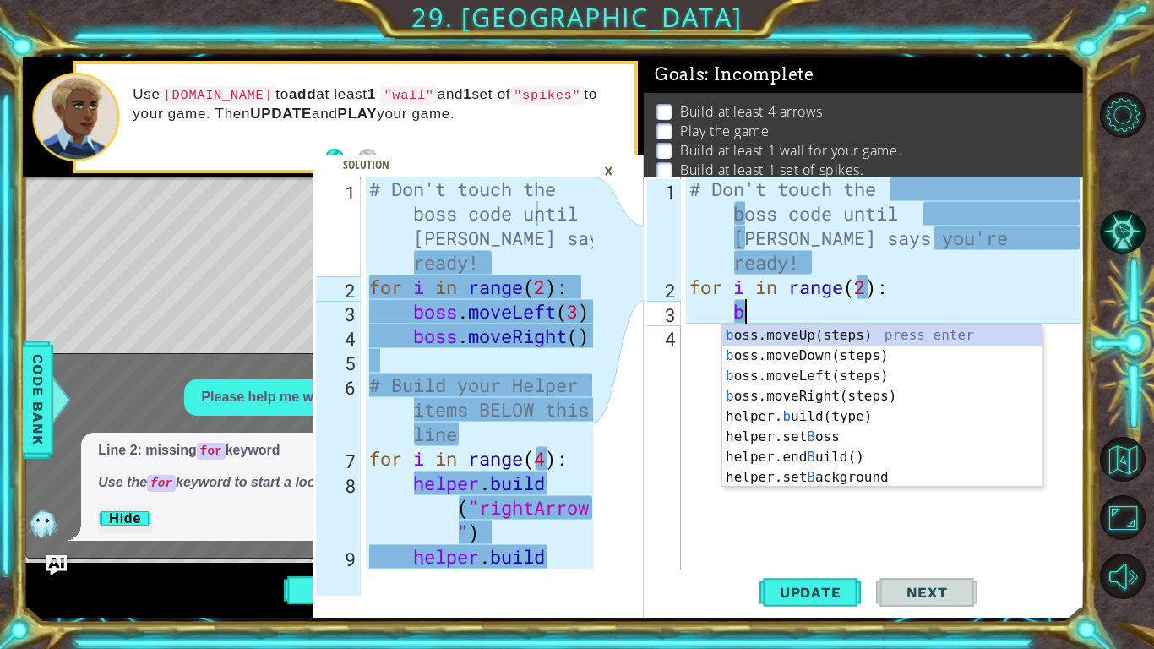
scroll to position [0, 2]
type textarea "bo"
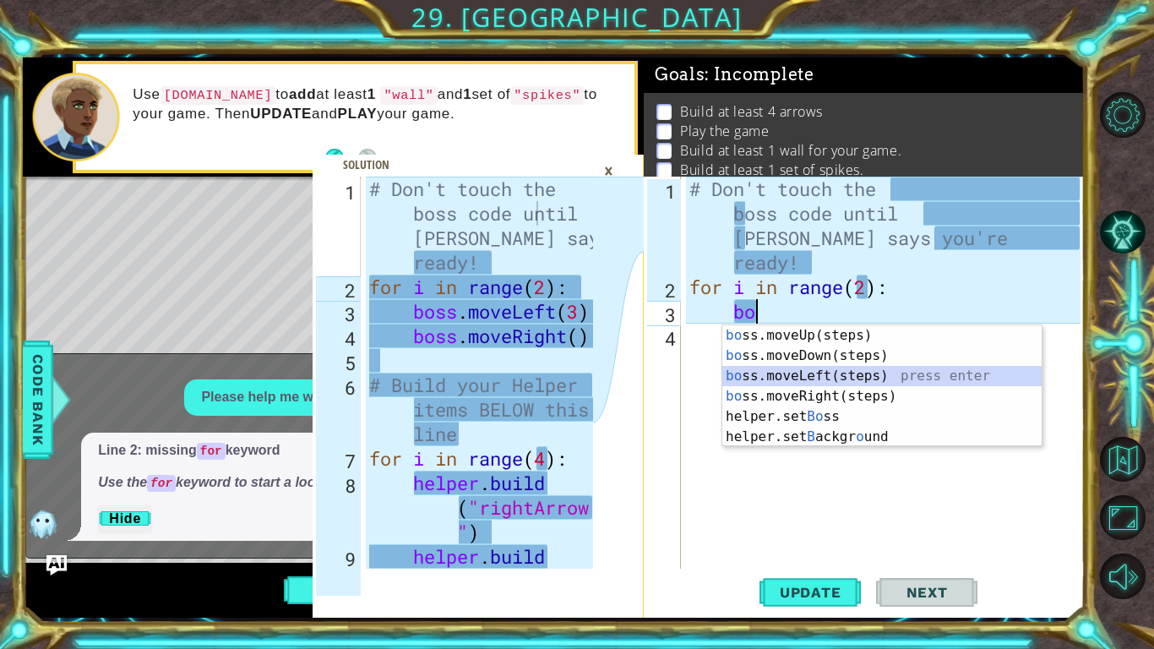
click at [782, 376] on div "bo ss.moveUp(steps) press enter bo ss.moveDown(steps) press enter bo ss.moveLef…" at bounding box center [881, 406] width 319 height 162
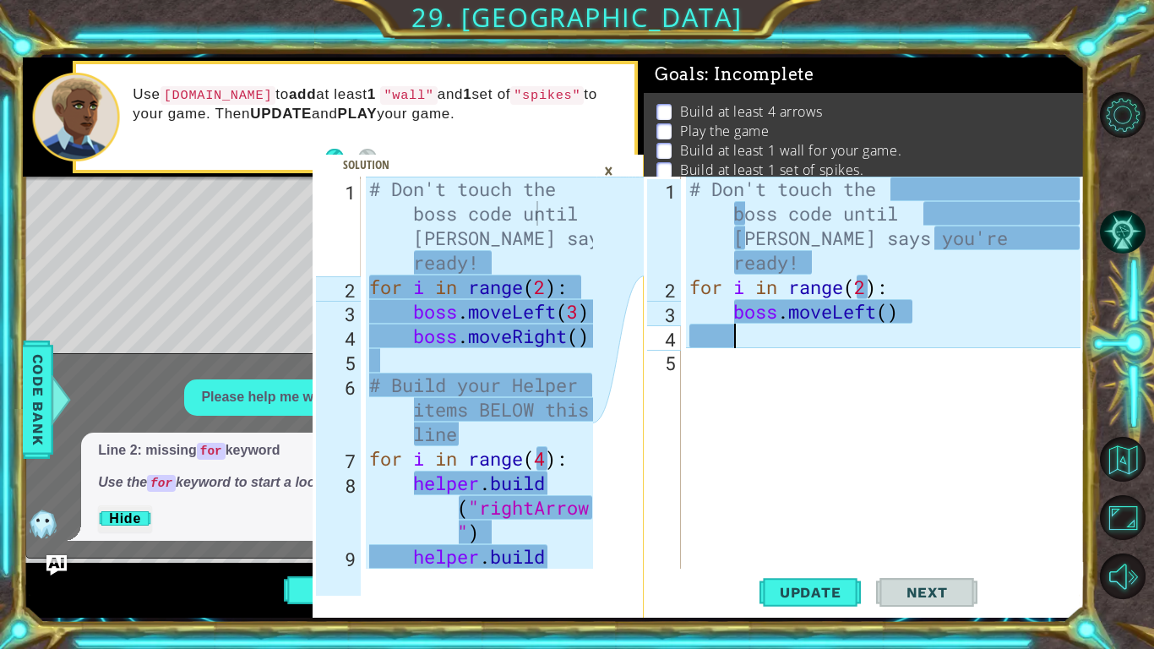
click at [890, 320] on div "# Don't touch the boss code until [PERSON_NAME] says you're ready! for i in ran…" at bounding box center [887, 434] width 403 height 514
type textarea "boss.moveLeft(3)"
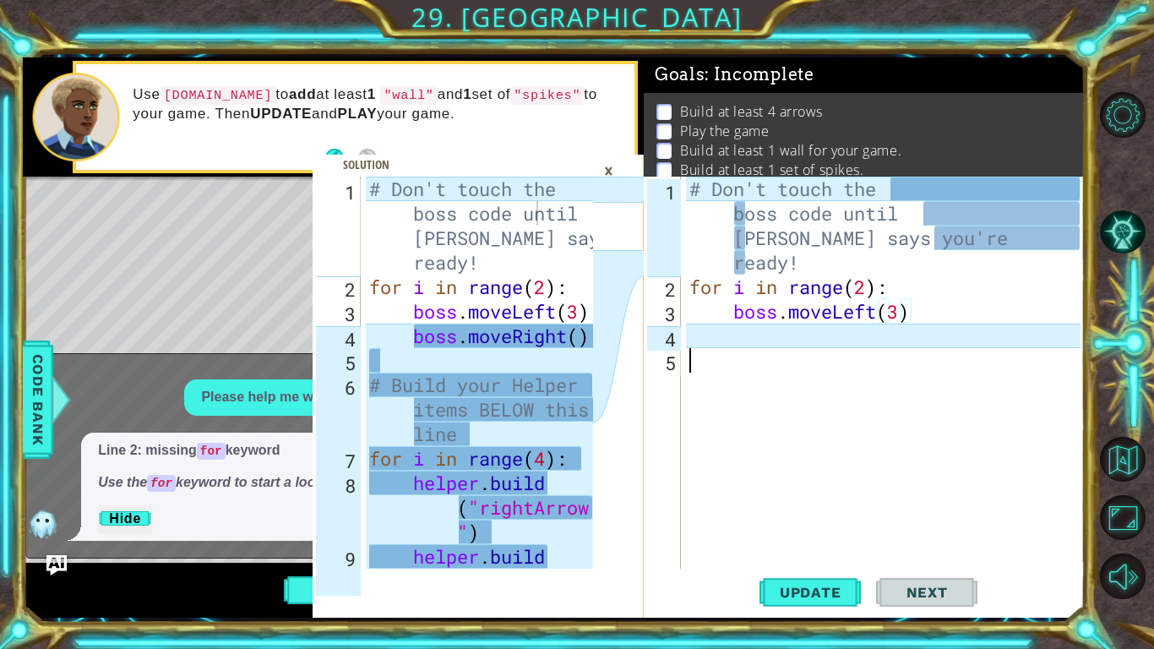
click at [798, 349] on div "# Don't touch the boss code until [PERSON_NAME] says you're ready! for i in ran…" at bounding box center [887, 434] width 403 height 514
click at [775, 346] on div "# Don't touch the boss code until [PERSON_NAME] says you're ready! for i in ran…" at bounding box center [887, 434] width 403 height 514
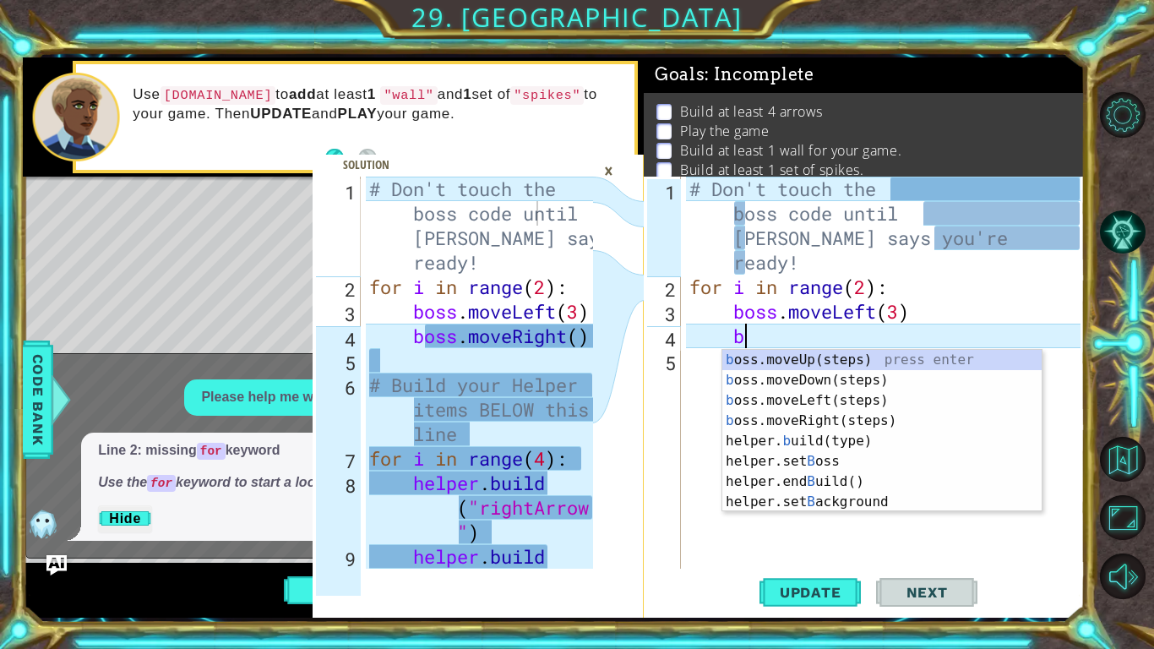
scroll to position [0, 2]
type textarea "bo"
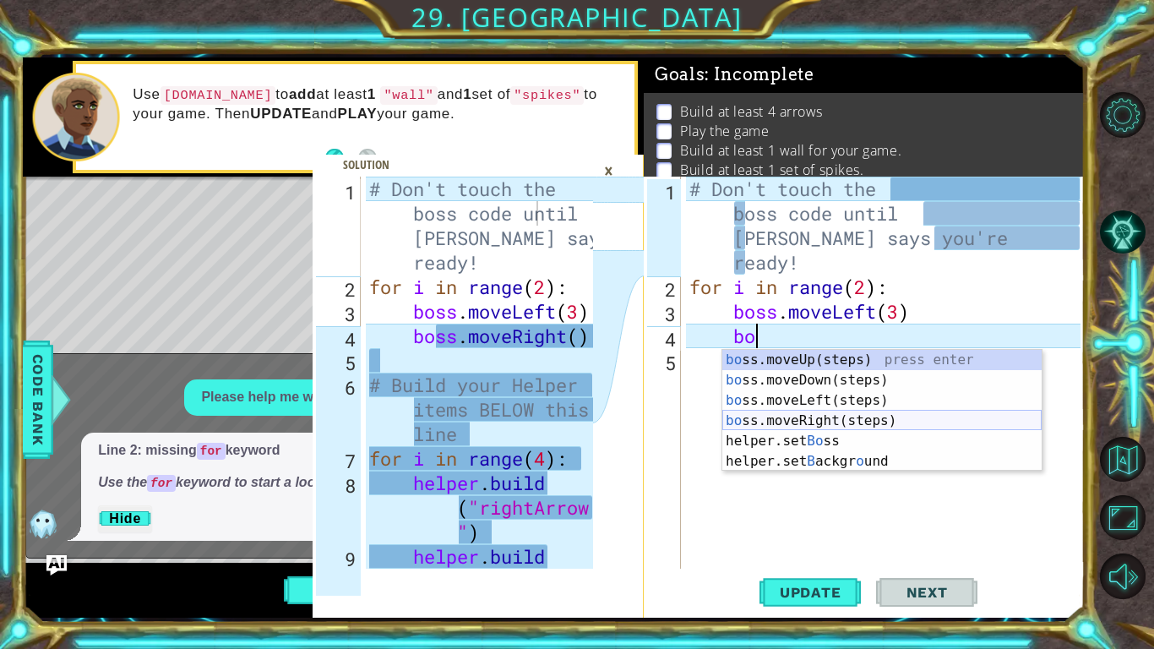
click at [775, 419] on div "bo ss.moveUp(steps) press enter bo ss.moveDown(steps) press enter bo ss.moveLef…" at bounding box center [881, 431] width 319 height 162
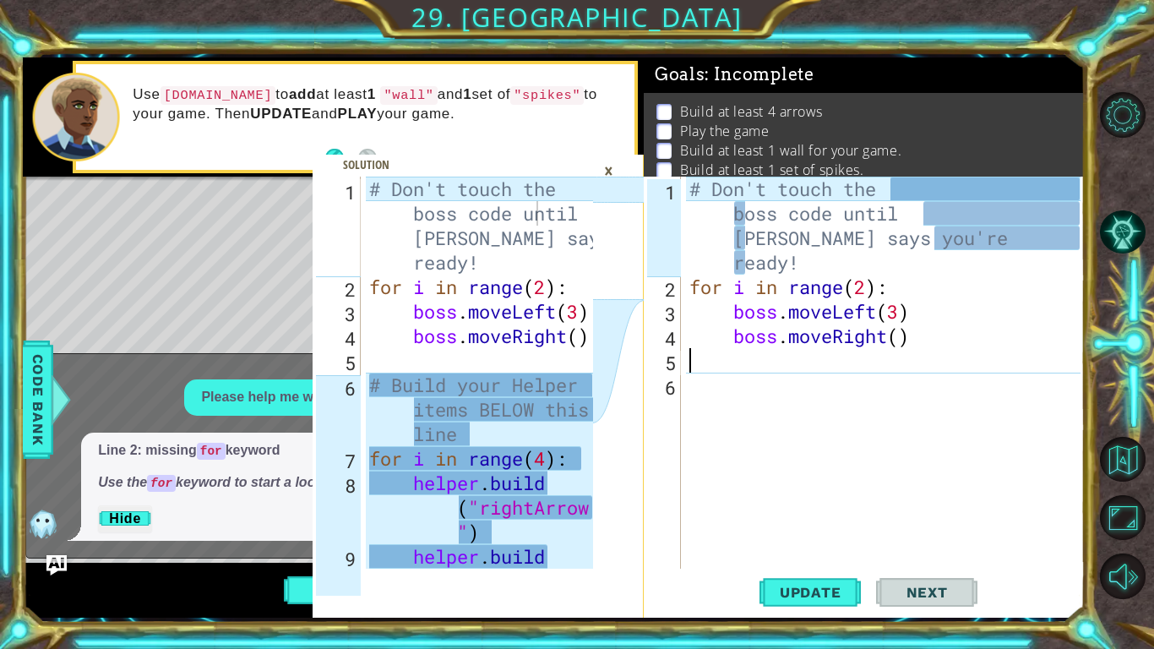
scroll to position [0, 0]
type textarea "boss.moveRight()"
click at [729, 367] on div "# Don't touch the boss code until [PERSON_NAME] says you're ready! for i in ran…" at bounding box center [887, 434] width 403 height 514
click at [937, 341] on div "# Don't touch the boss code until [PERSON_NAME] says you're ready! for i in ran…" at bounding box center [887, 434] width 403 height 514
type textarea "boss.moveRight()"
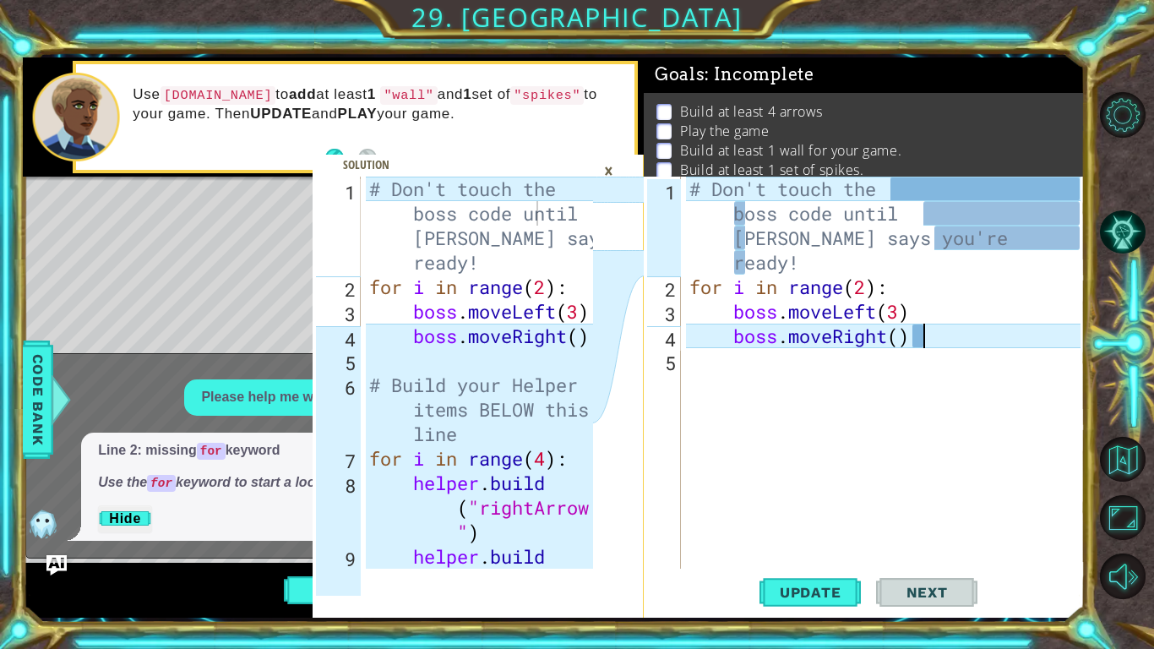
click at [830, 362] on div "# Don't touch the boss code until [PERSON_NAME] says you're ready! for i in ran…" at bounding box center [887, 434] width 403 height 514
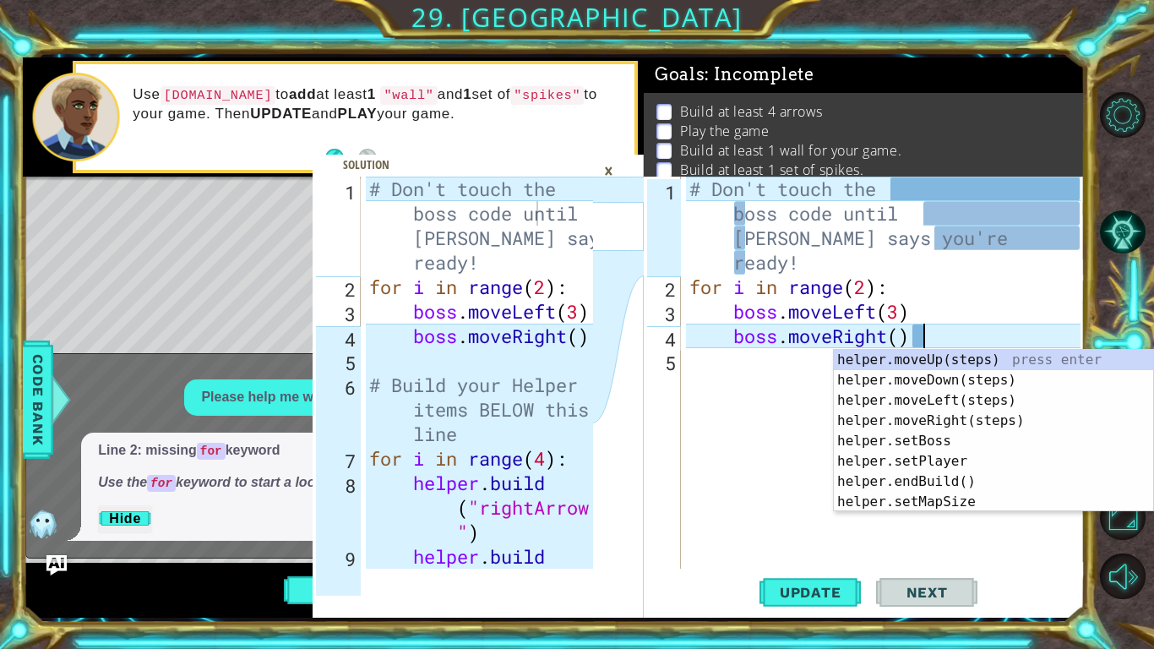
type textarea "boss.moveRight()"
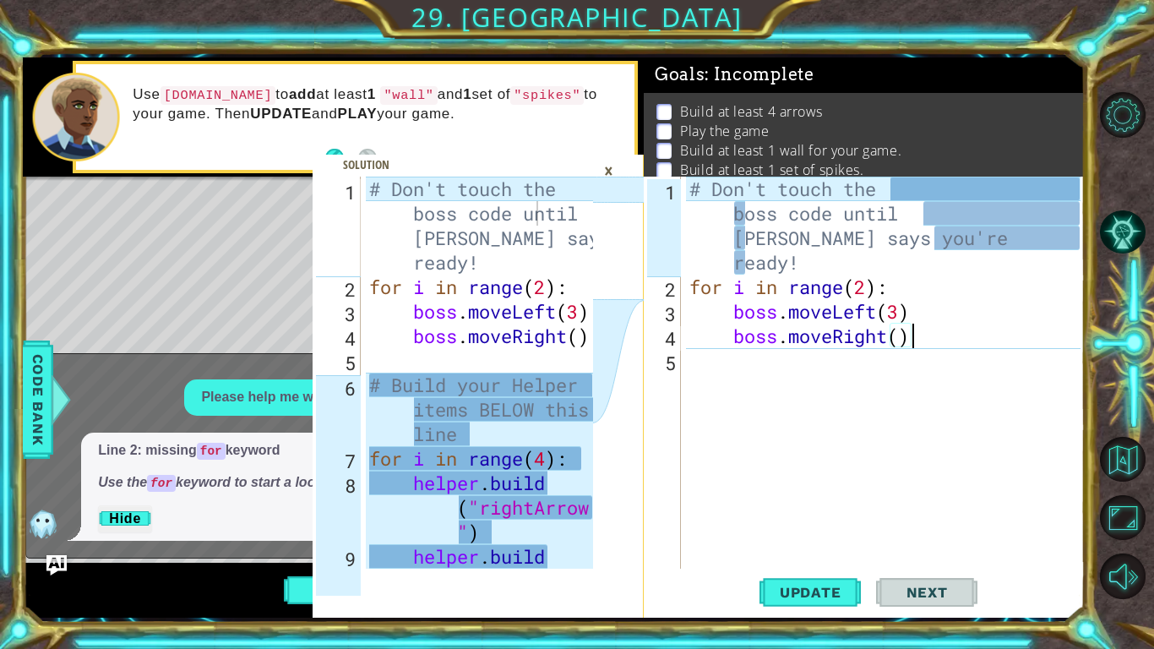
click at [704, 365] on div "# Don't touch the boss code until [PERSON_NAME] says you're ready! for i in ran…" at bounding box center [887, 434] width 403 height 514
click at [68, 387] on div at bounding box center [61, 399] width 21 height 51
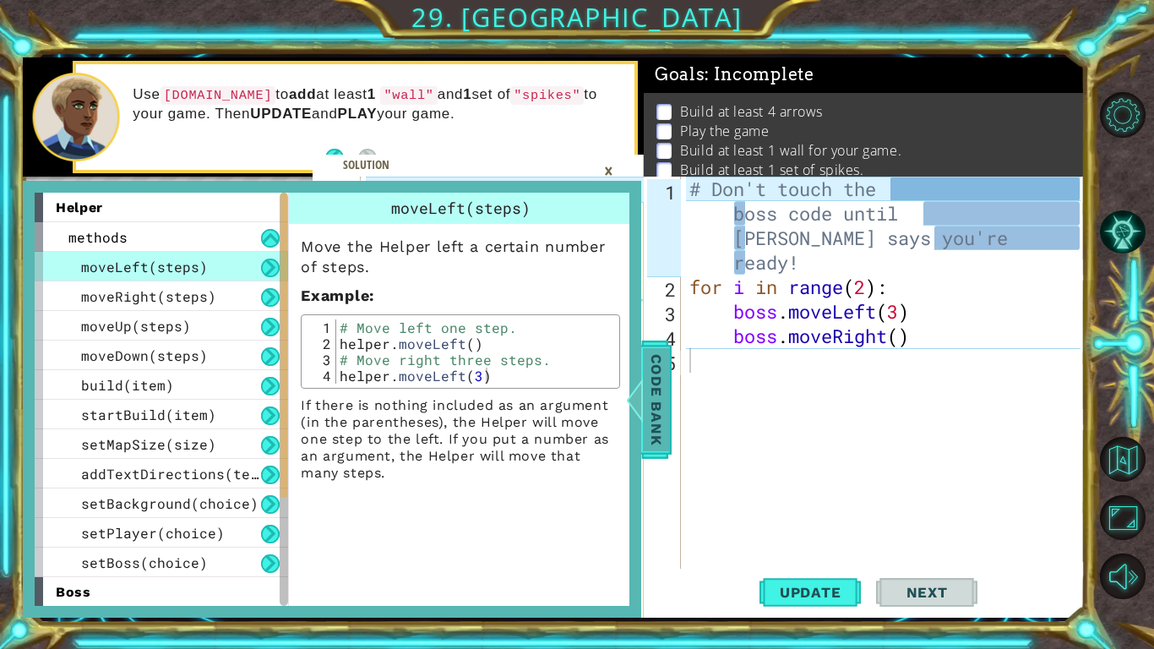
click at [629, 403] on div at bounding box center [634, 399] width 21 height 51
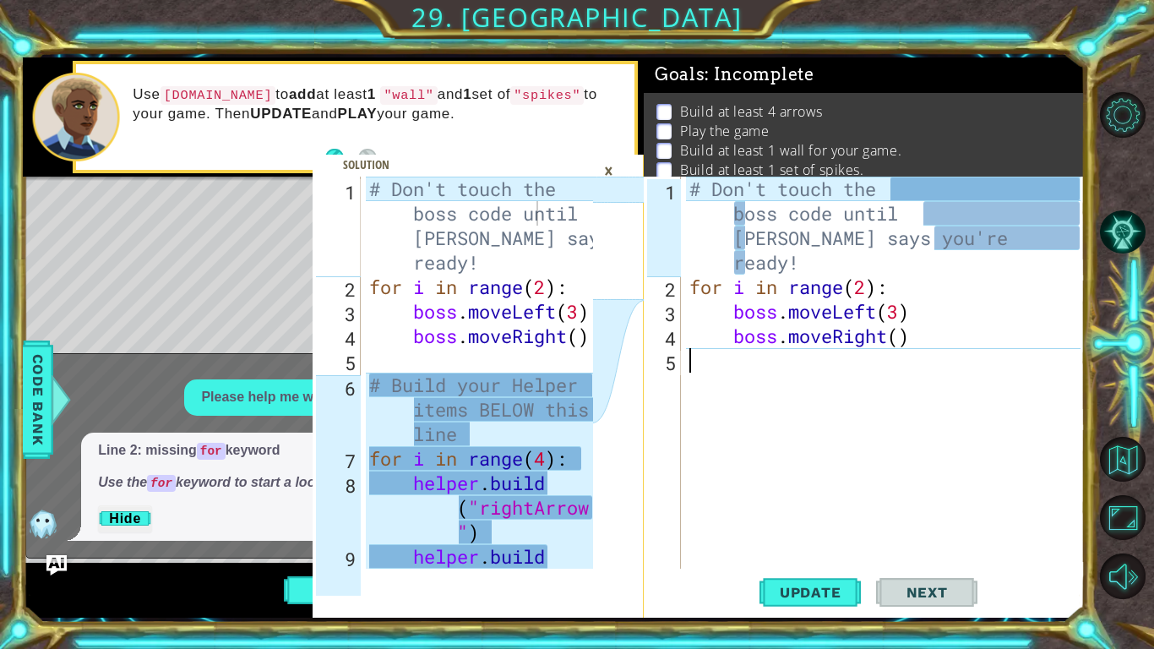
click at [753, 369] on div "# Don't touch the boss code until [PERSON_NAME] says you're ready! for i in ran…" at bounding box center [887, 434] width 403 height 514
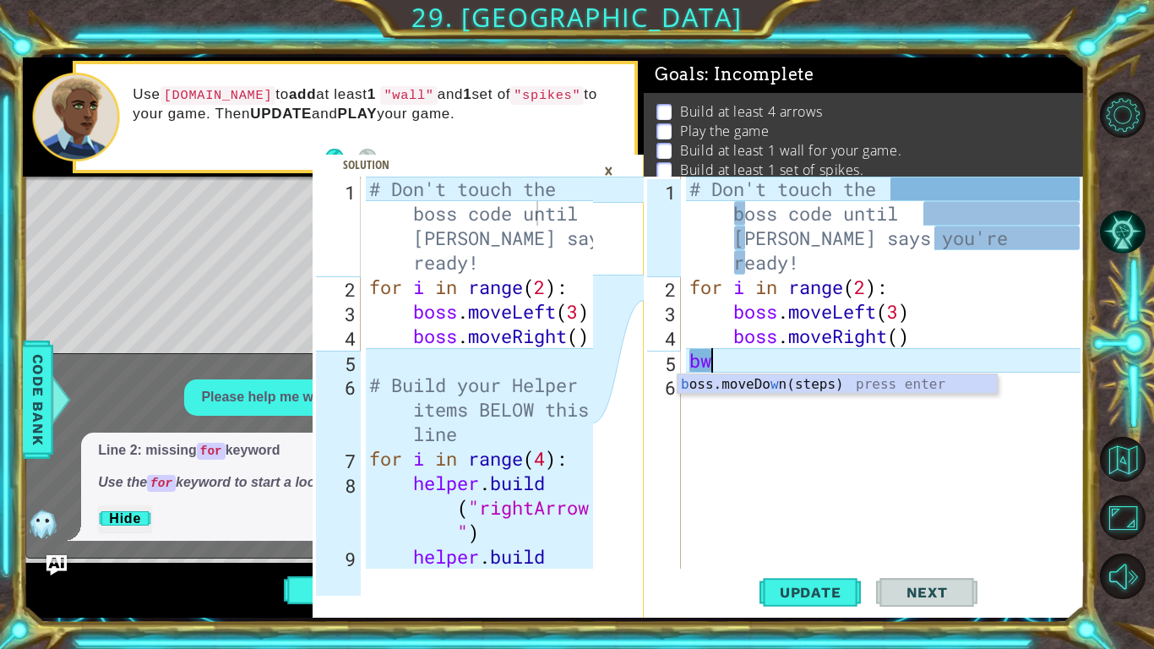
type textarea "b"
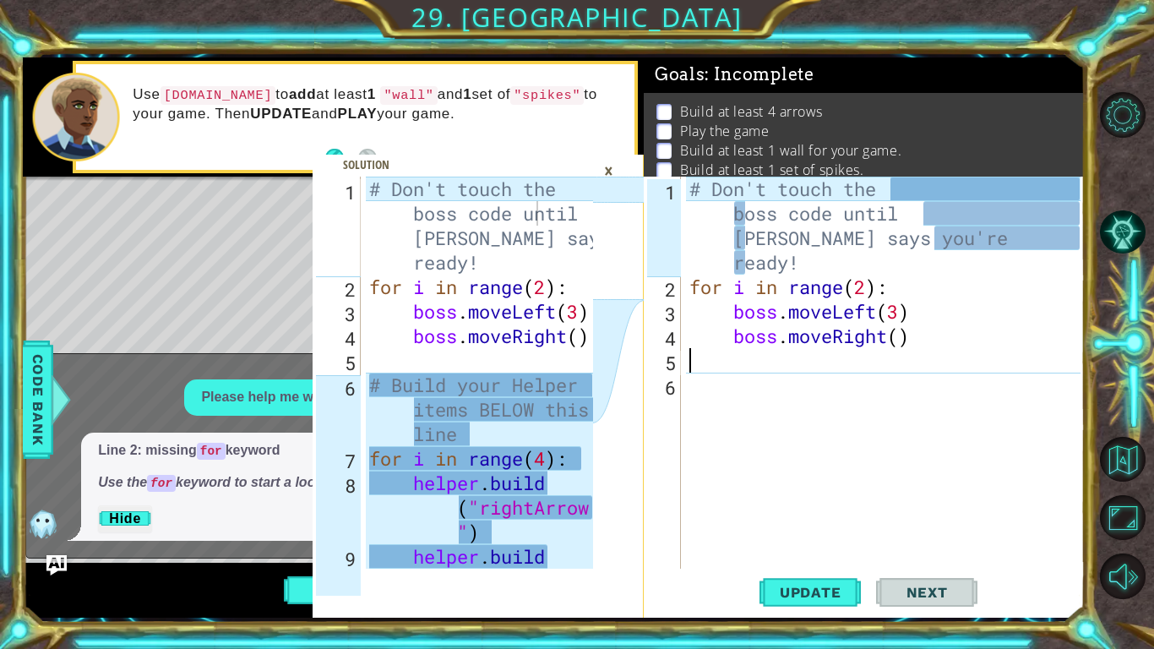
click at [721, 389] on div "# Don't touch the boss code until [PERSON_NAME] says you're ready! for i in ran…" at bounding box center [887, 434] width 403 height 514
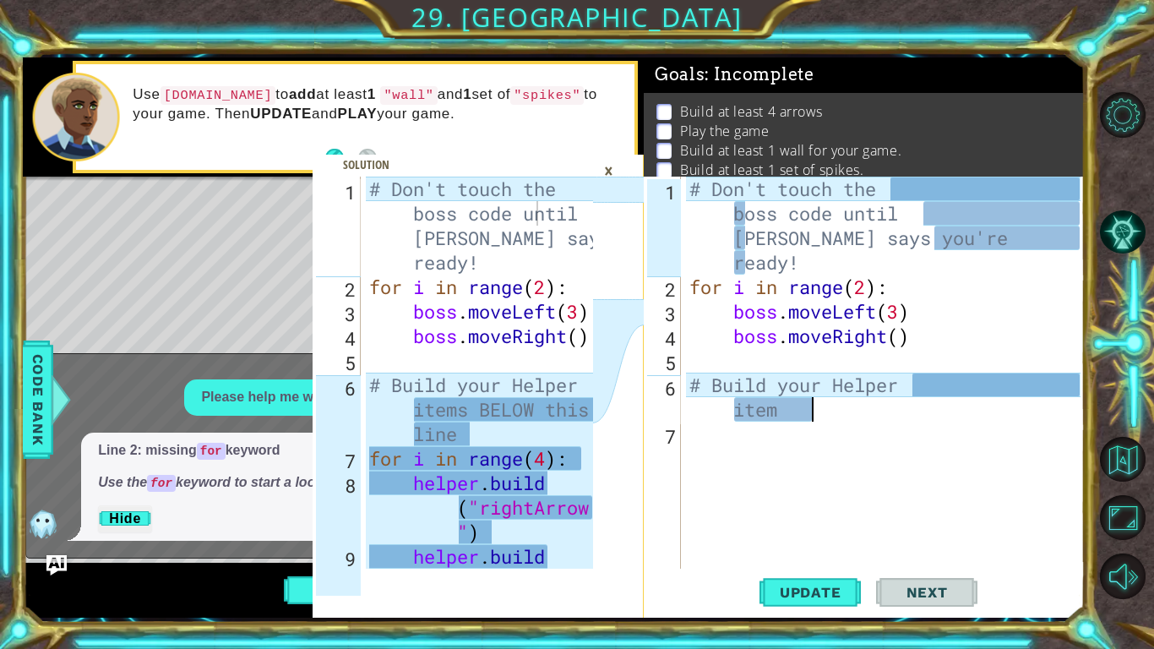
scroll to position [0, 20]
type textarea "# Build your Helper items"
type textarea "# Build your Helper items BELOW this line"
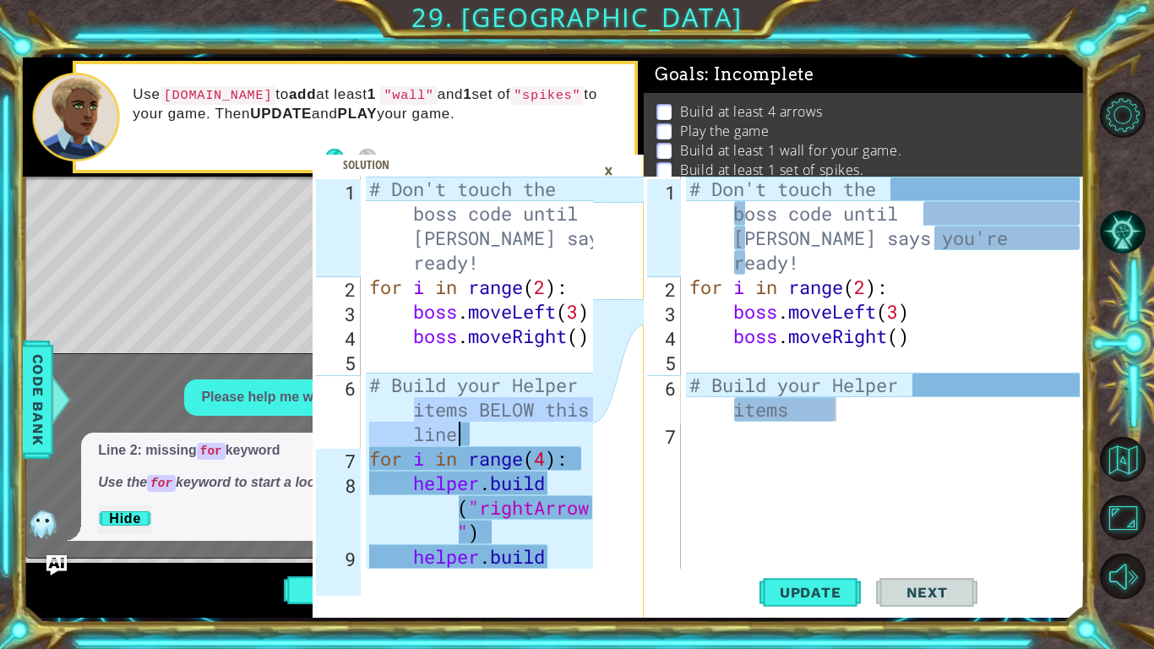
drag, startPoint x: 417, startPoint y: 410, endPoint x: 583, endPoint y: 438, distance: 168.0
click at [583, 438] on div "# Build your Helper items BELOW this line 1 2 3 4 5 6 7 8 9 # Don't touch the b…" at bounding box center [453, 373] width 280 height 392
click at [601, 486] on icon at bounding box center [618, 397] width 51 height 441
click at [829, 426] on div "# Don't touch the boss code until [PERSON_NAME] says you're ready! for i in ran…" at bounding box center [887, 434] width 403 height 514
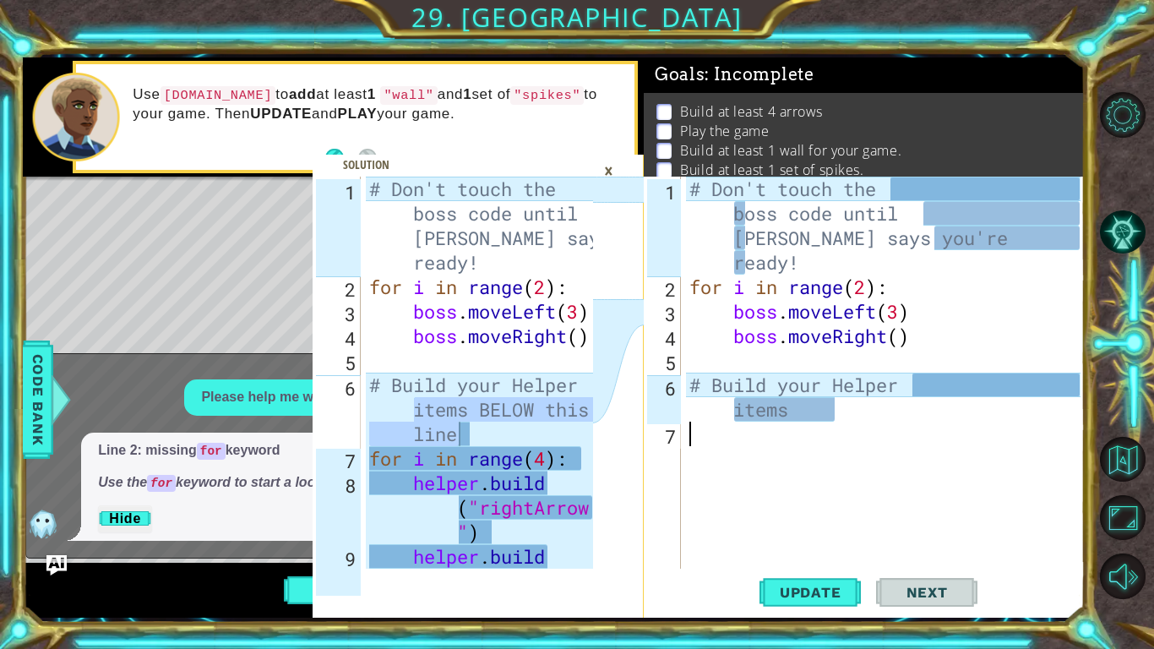
click at [831, 416] on div "# Don't touch the boss code until [PERSON_NAME] says you're ready! for i in ran…" at bounding box center [887, 434] width 403 height 514
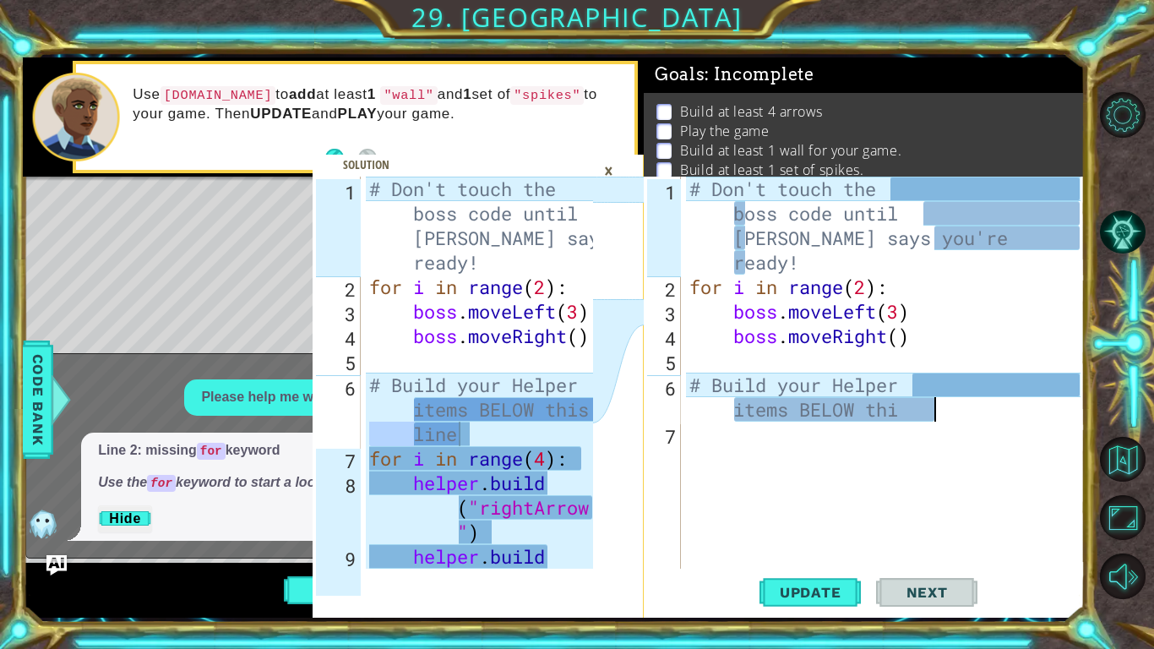
scroll to position [0, 26]
type textarea "# Build your Helper items BELOW this"
click at [770, 446] on div "# Don't touch the boss code until [PERSON_NAME] says you're ready! for i in ran…" at bounding box center [887, 434] width 403 height 514
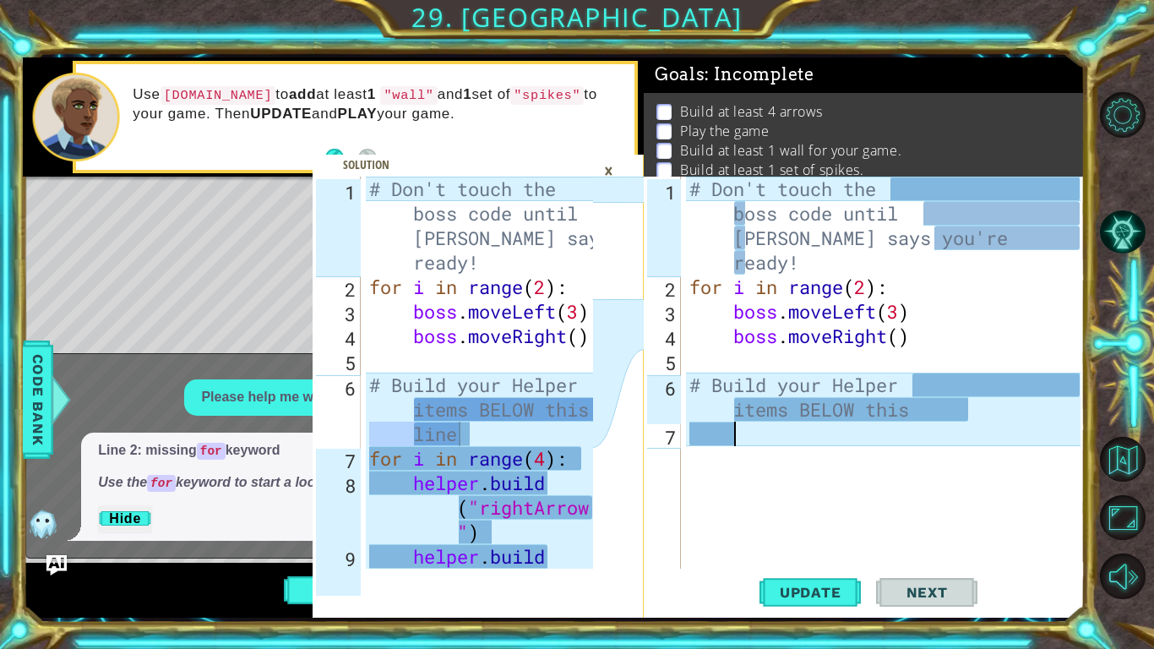
click at [1075, 383] on div "# Don't touch the boss code until [PERSON_NAME] says you're ready! for i in ran…" at bounding box center [887, 434] width 403 height 514
type textarea "# Build your Helper items BELOW this"
click at [757, 441] on div "# Don't touch the boss code until [PERSON_NAME] says you're ready! for i in ran…" at bounding box center [887, 434] width 403 height 514
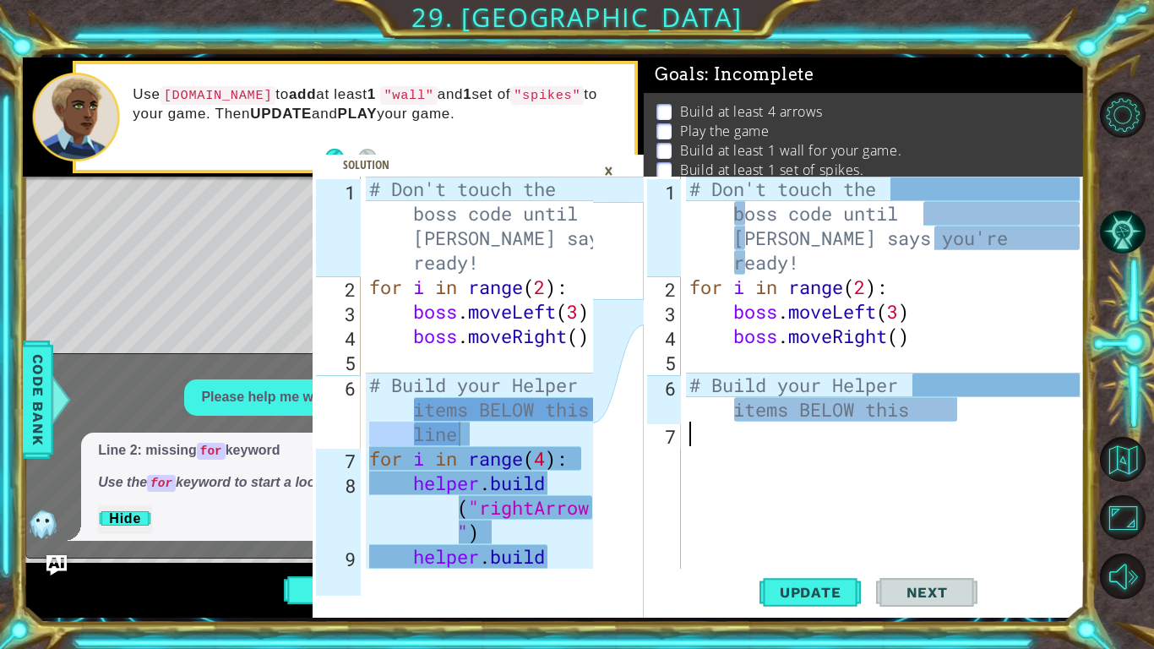
click at [969, 417] on div "# Don't touch the boss code until [PERSON_NAME] says you're ready! for i in ran…" at bounding box center [887, 434] width 403 height 514
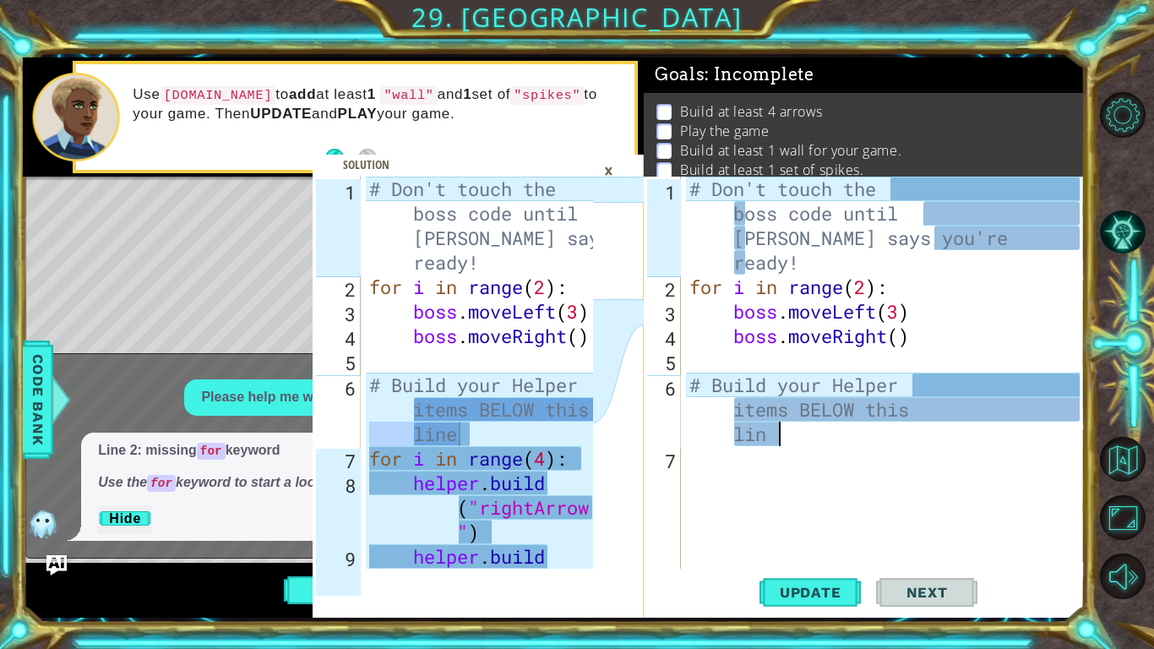
scroll to position [0, 35]
type textarea "# Build your Helper items BELOW this line"
click at [713, 472] on div "# Don't touch the boss code until [PERSON_NAME] says you're ready! for i in ran…" at bounding box center [887, 434] width 403 height 514
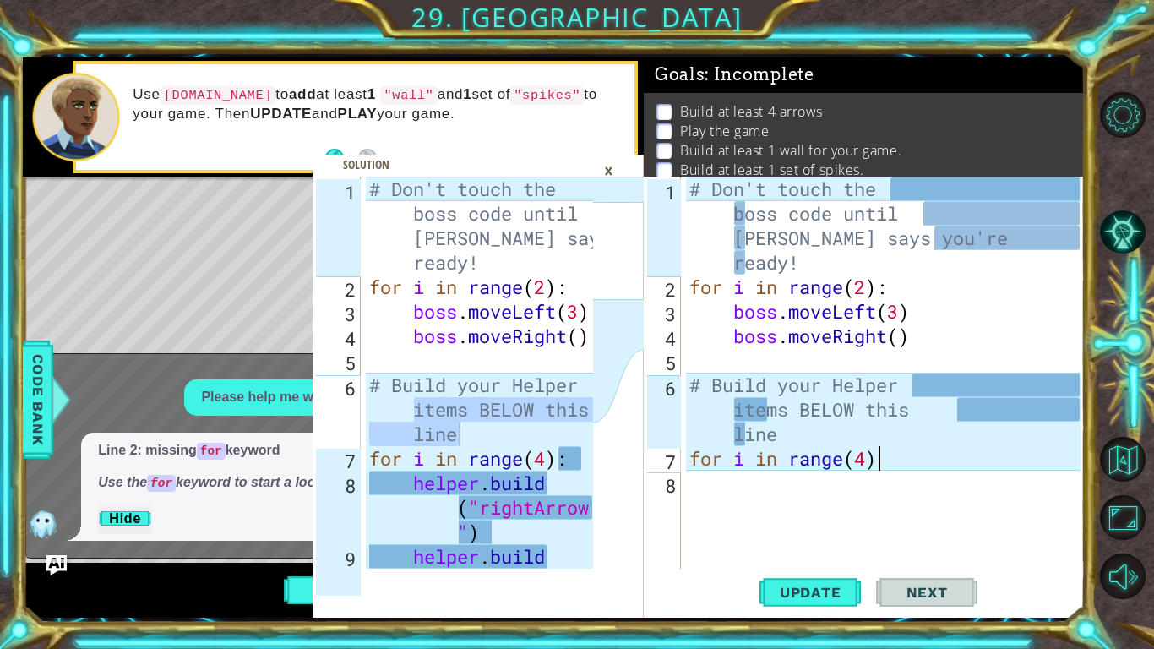
scroll to position [0, 8]
type textarea "for i in range(4):"
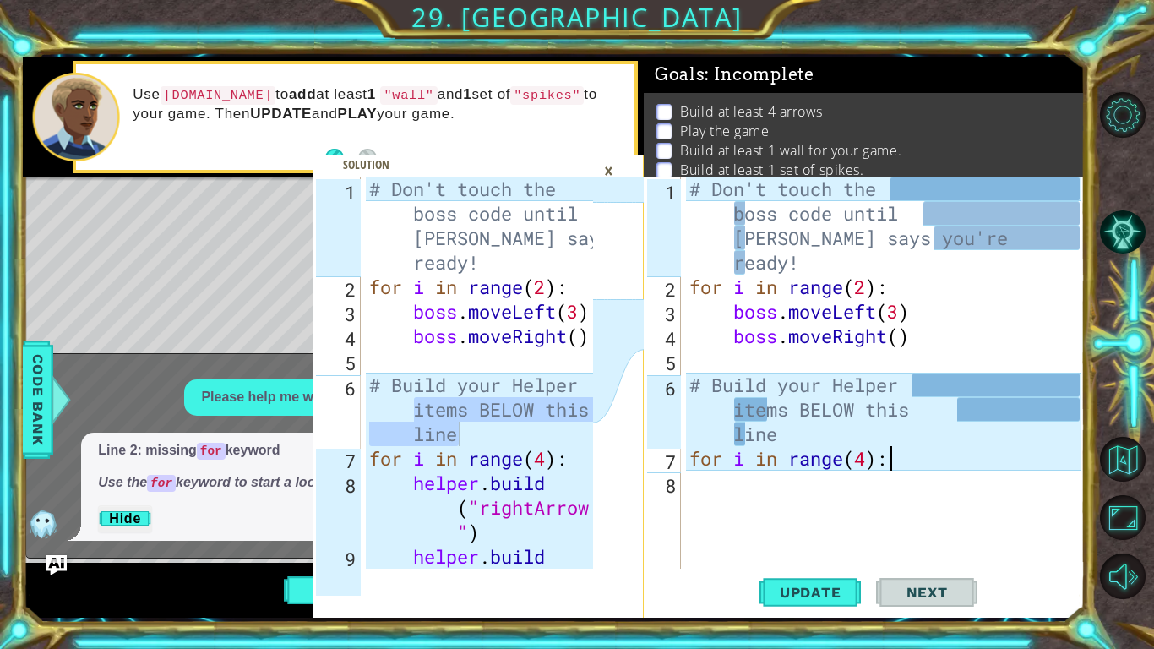
click at [695, 506] on div "# Don't touch the boss code until [PERSON_NAME] says you're ready! for i in ran…" at bounding box center [887, 434] width 403 height 514
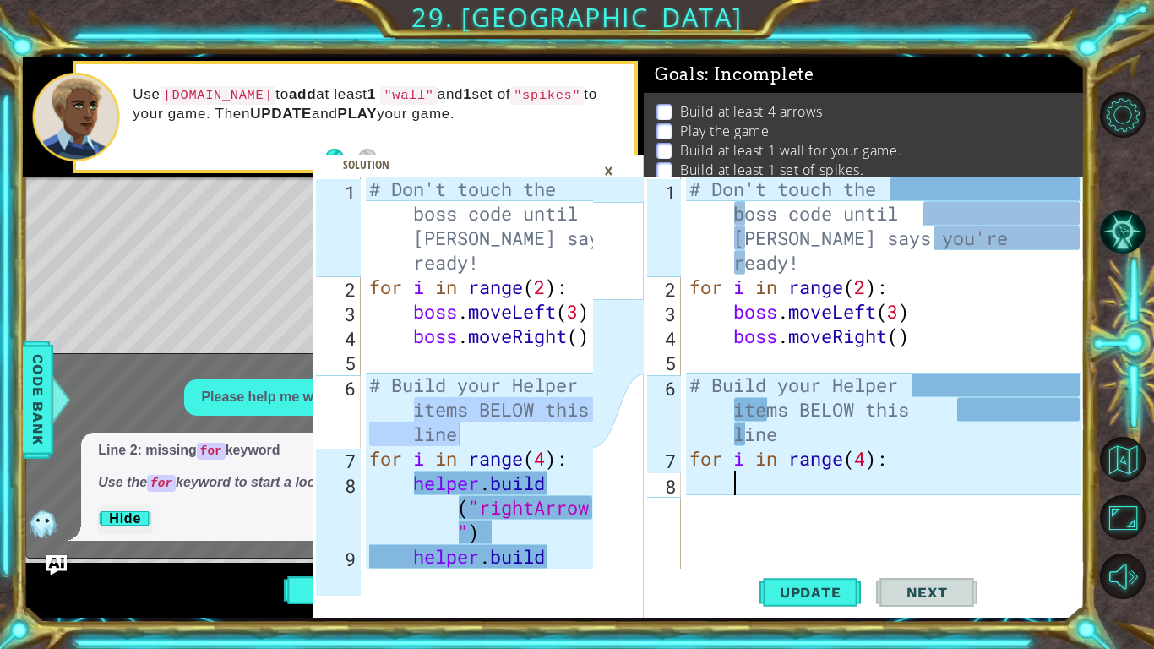
scroll to position [0, 2]
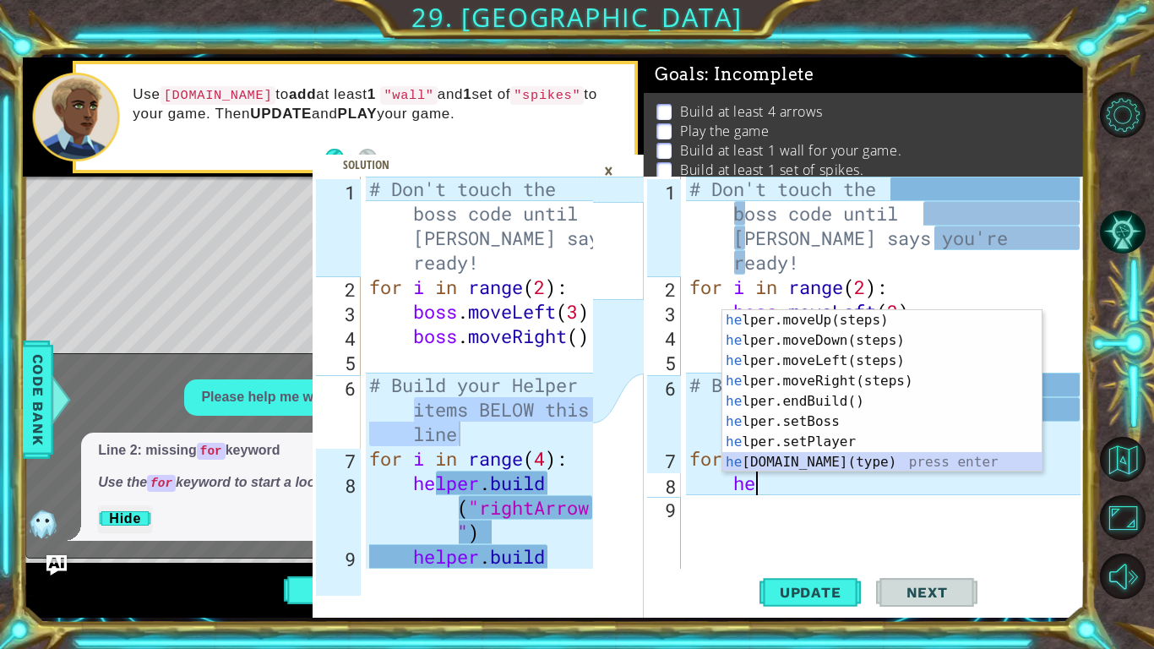
click at [806, 460] on div "he lper.moveUp(steps) press enter he lper.moveDown(steps) press enter he lper.m…" at bounding box center [881, 411] width 319 height 203
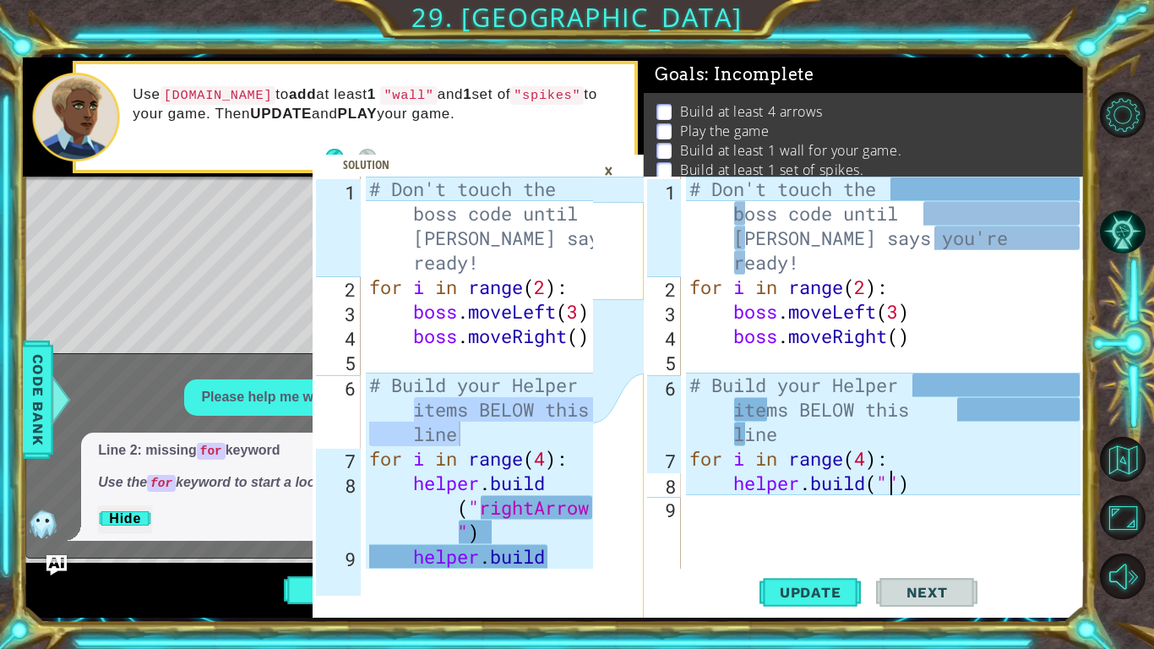
click at [922, 493] on div "# Don't touch the boss code until [PERSON_NAME] says you're ready! for i in ran…" at bounding box center [887, 434] width 403 height 514
type textarea "[DOMAIN_NAME]"
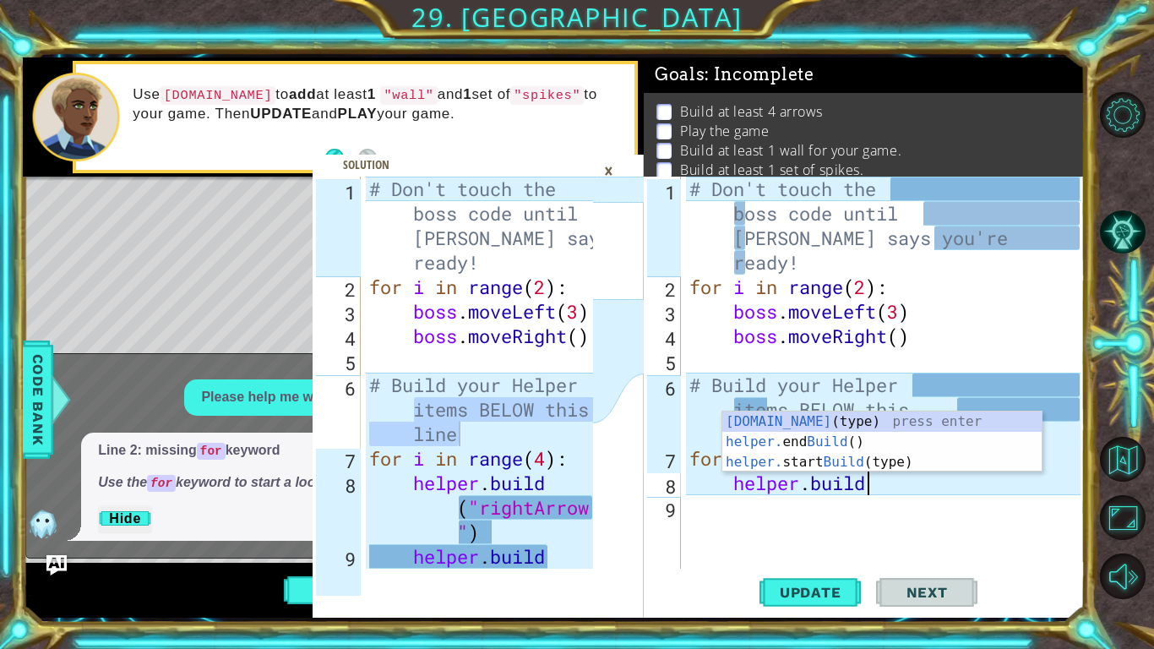
click at [846, 516] on div "# Don't touch the boss code until [PERSON_NAME] says you're ready! for i in ran…" at bounding box center [887, 434] width 403 height 514
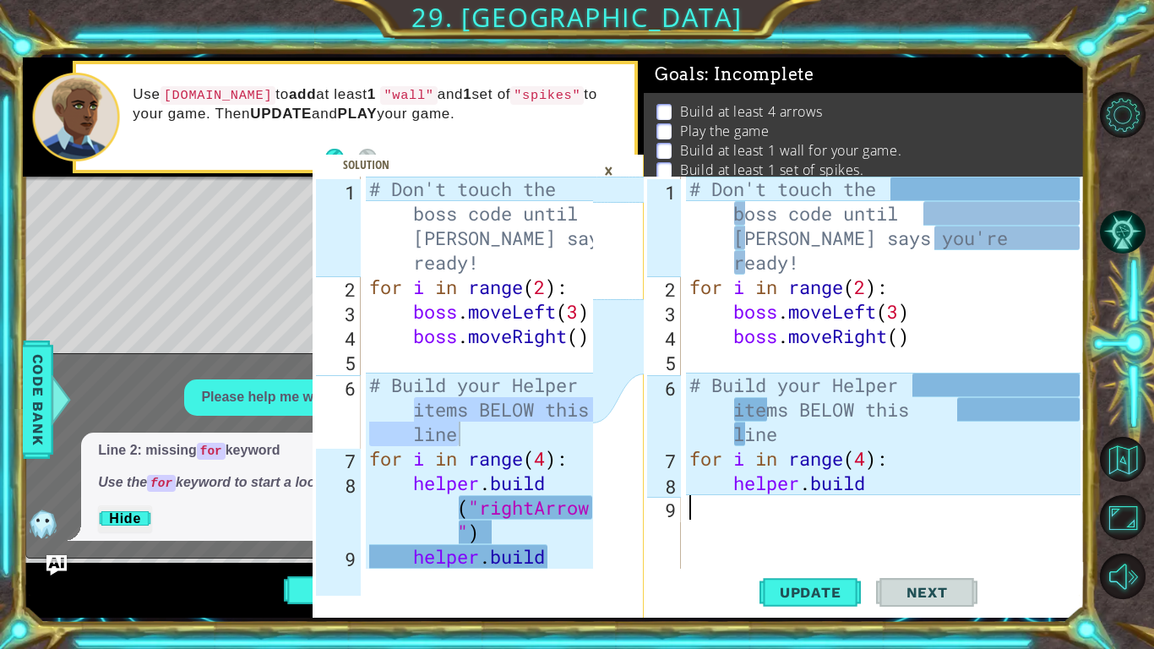
click at [868, 492] on div "# Don't touch the boss code until [PERSON_NAME] says you're ready! for i in ran…" at bounding box center [887, 434] width 403 height 514
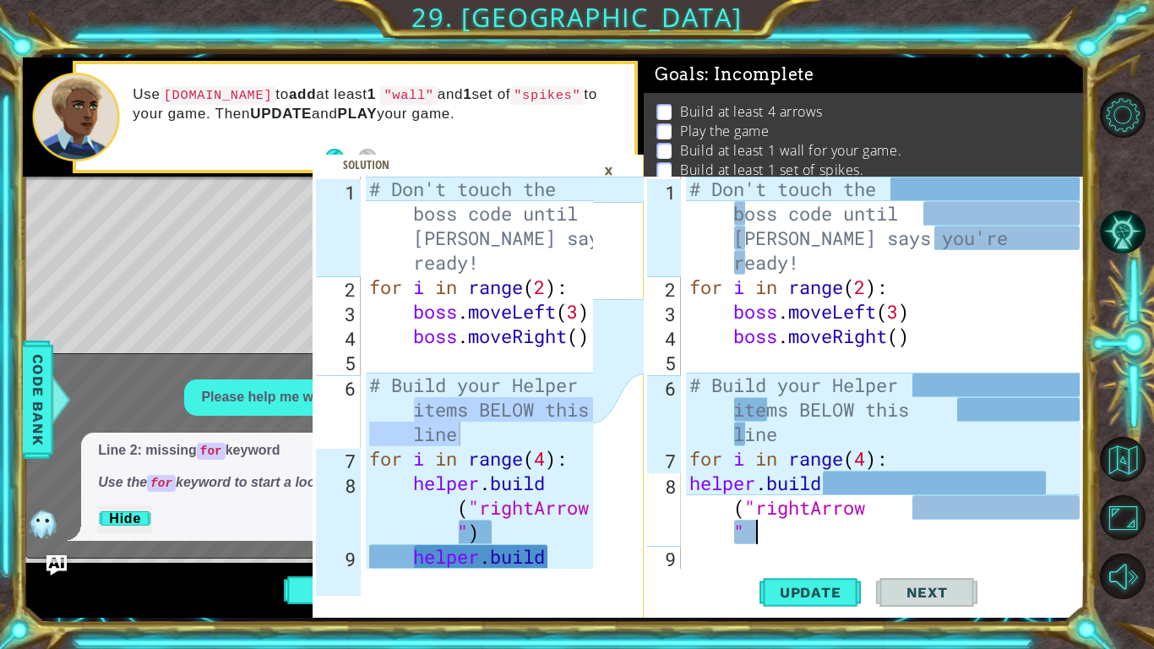
scroll to position [0, 32]
type textarea "[DOMAIN_NAME] ("rightArrow ")"
click at [705, 549] on div "# Don't touch the boss code until [PERSON_NAME] says you're ready! for i in ran…" at bounding box center [887, 434] width 403 height 514
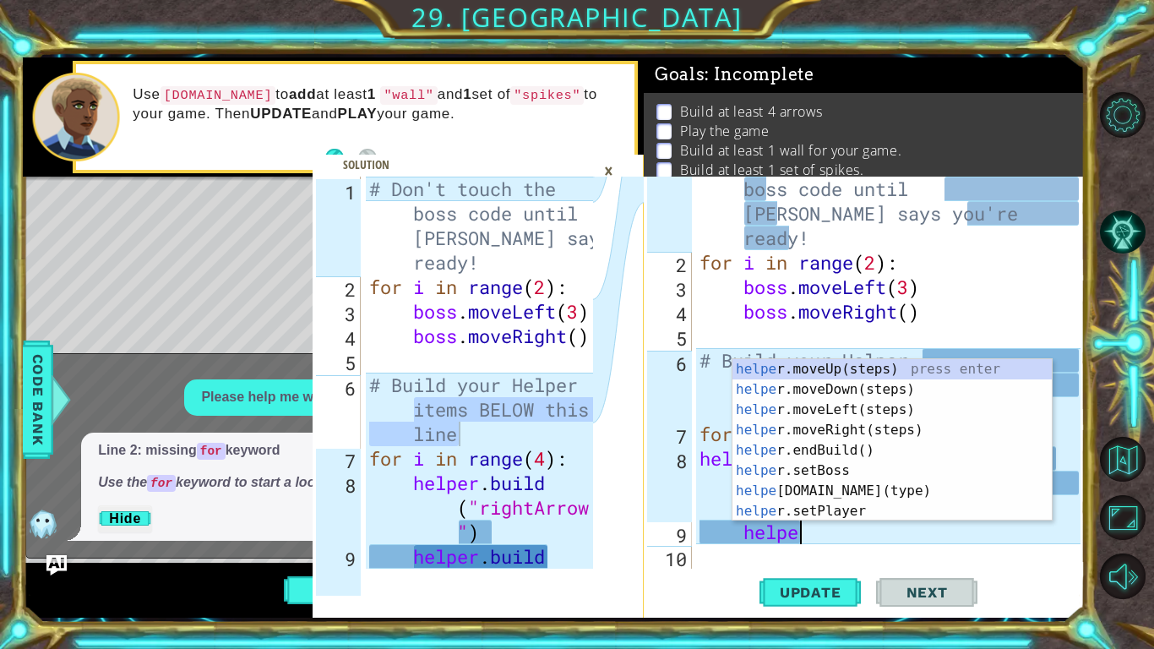
scroll to position [0, 4]
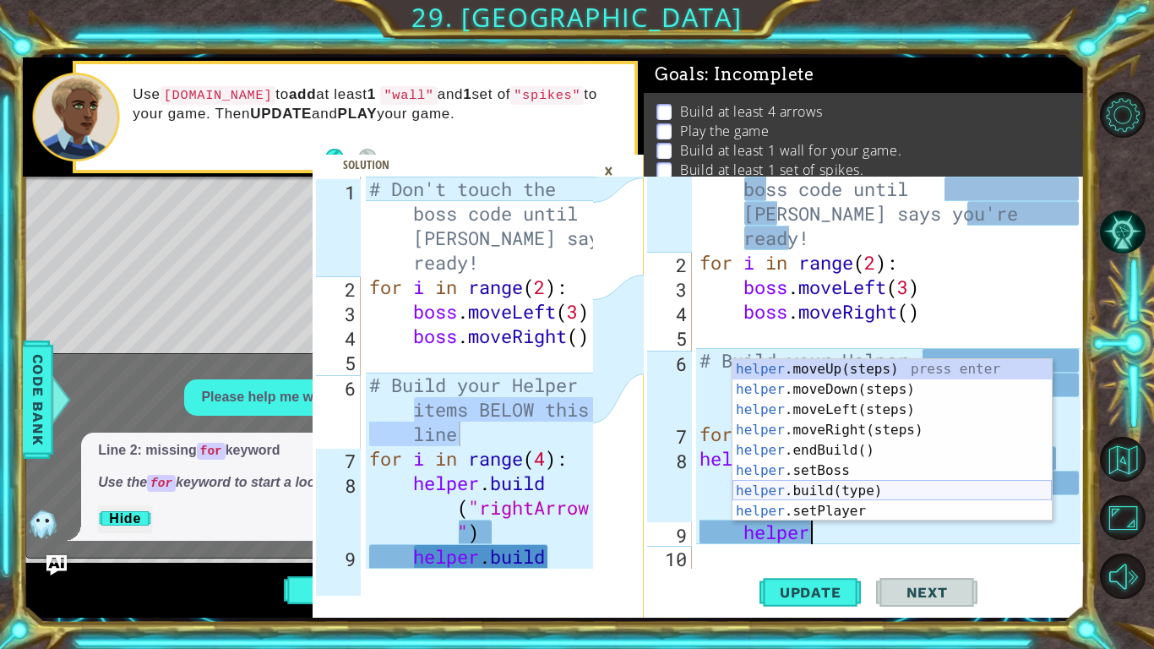
click at [805, 490] on div "helper .moveUp(steps) press enter helper .moveDown(steps) press enter helper .m…" at bounding box center [891, 460] width 319 height 203
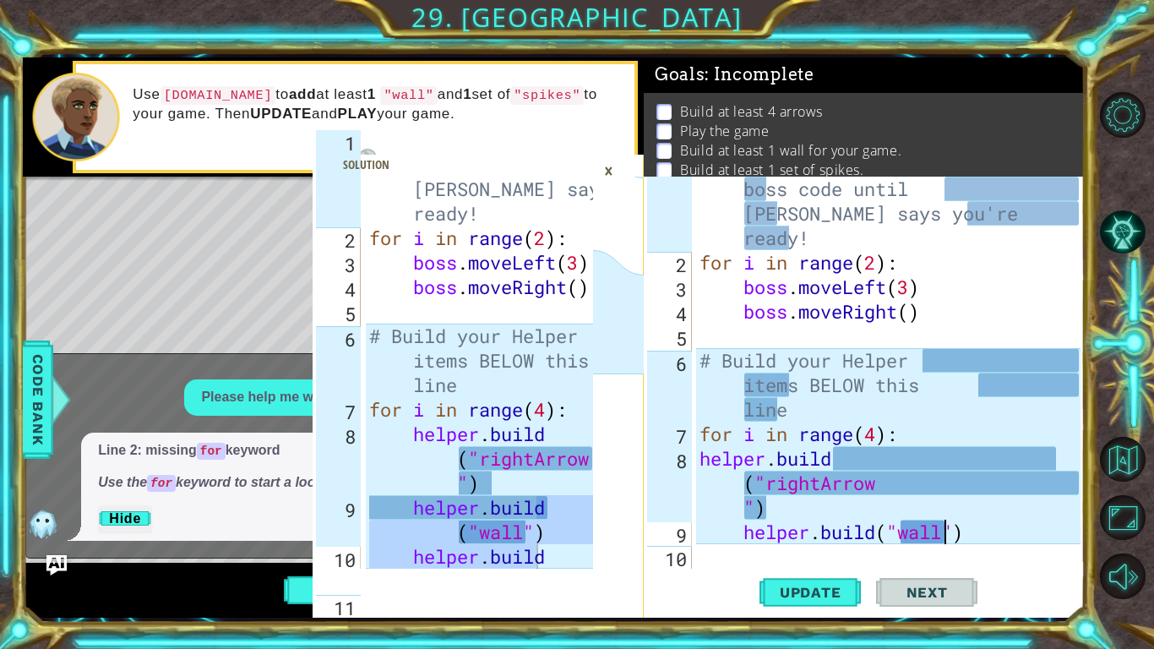
scroll to position [98, 0]
drag, startPoint x: 576, startPoint y: 547, endPoint x: 569, endPoint y: 596, distance: 49.5
click at [569, 596] on div "# Build your Helper items BELOW this line 1 2 3 4 5 6 7 8 9 10 11 # Don't touch…" at bounding box center [478, 397] width 331 height 441
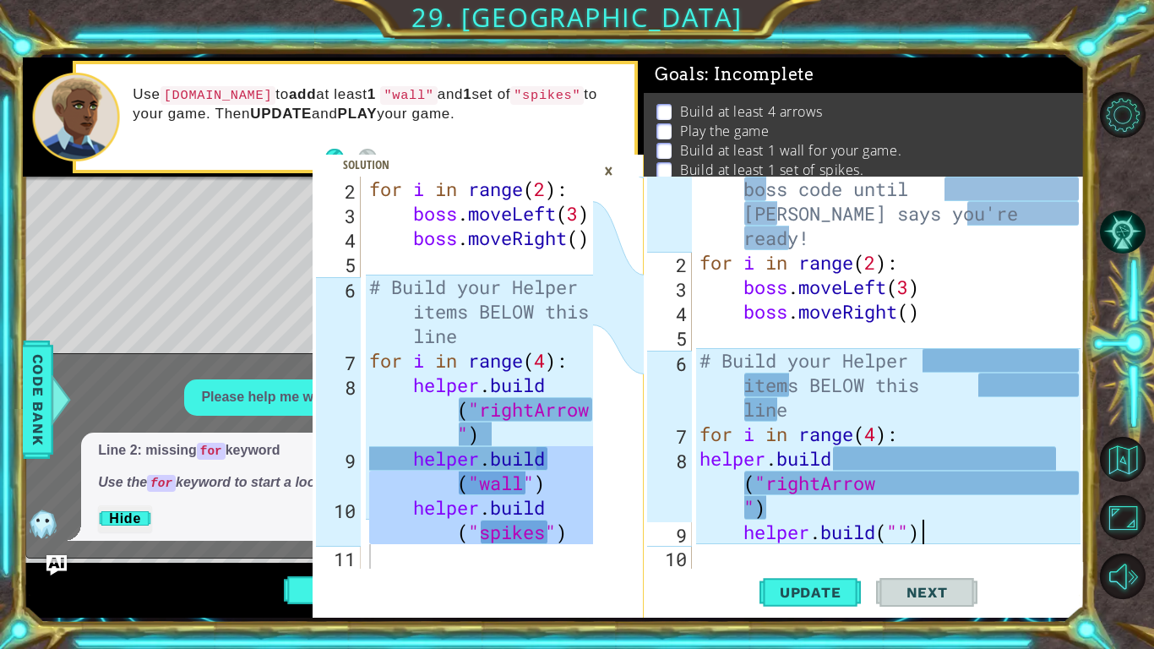
click at [933, 524] on div "# Don't touch the boss code until [PERSON_NAME] says you're ready! for i in ran…" at bounding box center [892, 409] width 393 height 514
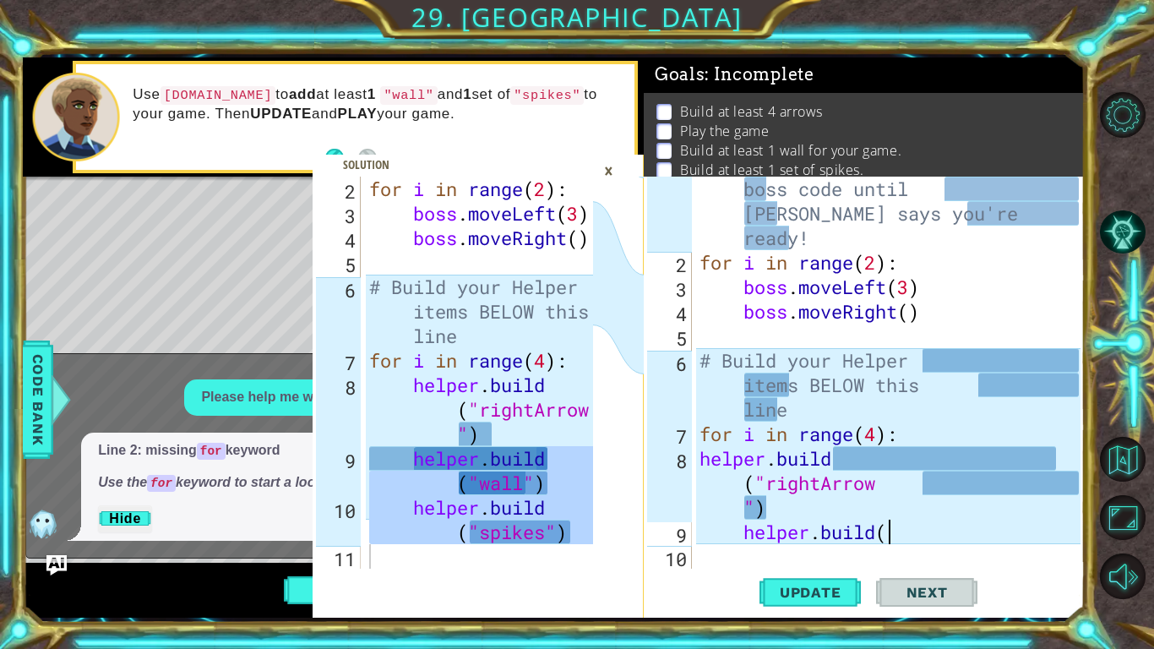
type textarea "[DOMAIN_NAME]"
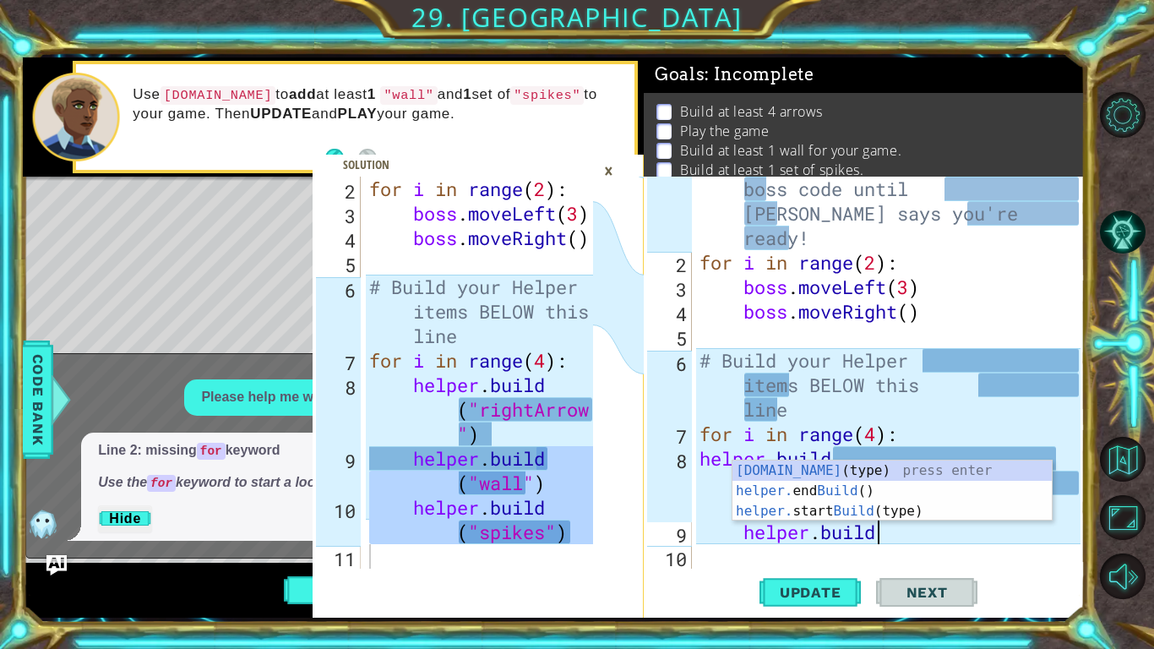
click at [880, 551] on div "# Don't touch the boss code until [PERSON_NAME] says you're ready! for i in ran…" at bounding box center [892, 409] width 393 height 514
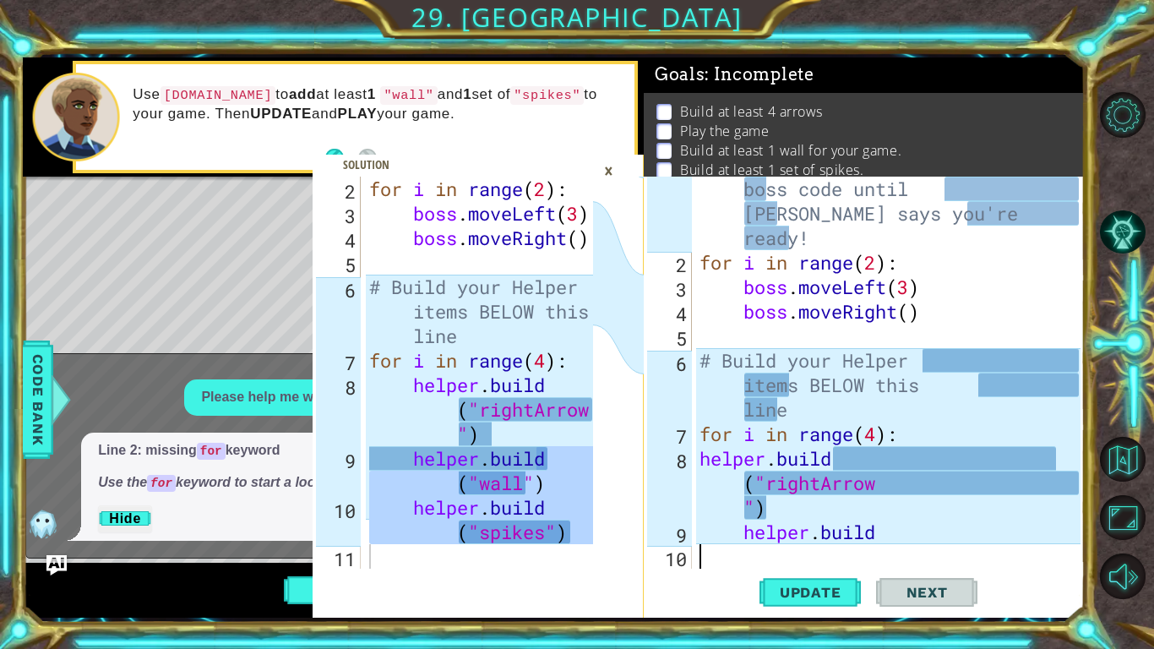
click at [884, 543] on div "# Don't touch the boss code until [PERSON_NAME] says you're ready! for i in ran…" at bounding box center [892, 409] width 393 height 514
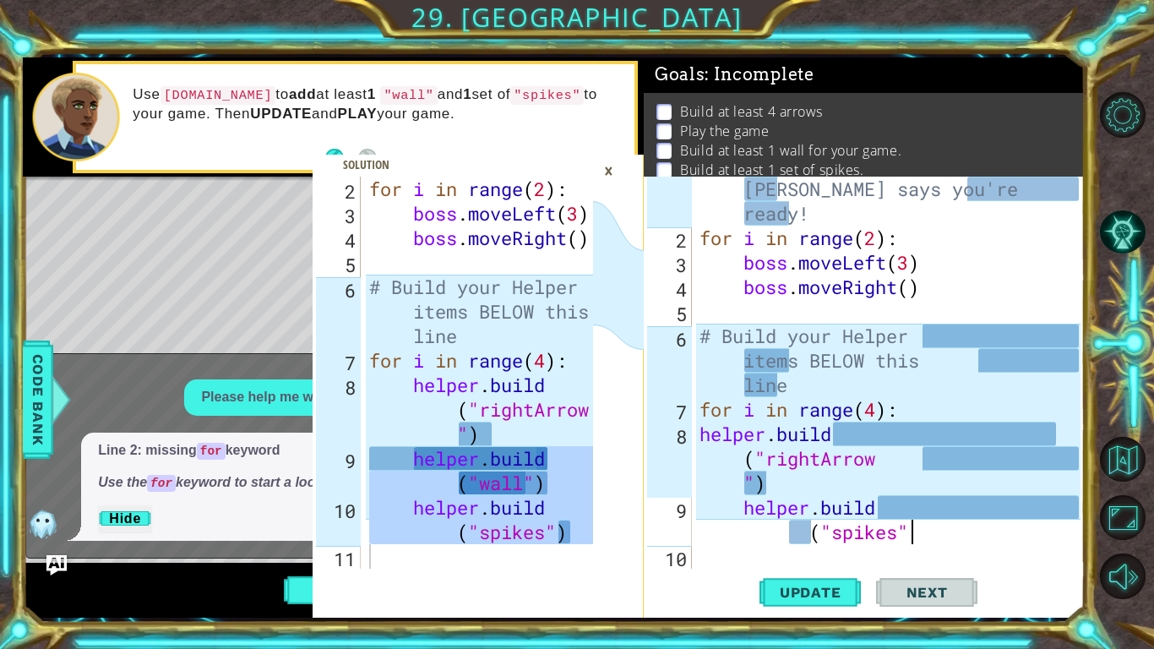
scroll to position [0, 22]
click at [798, 584] on span "Update" at bounding box center [810, 592] width 95 height 17
click at [57, 552] on div "x Please help me with the next part of my code. Line 2: missing for keyword Use…" at bounding box center [299, 455] width 549 height 205
click at [62, 560] on img "Ask AI" at bounding box center [57, 565] width 22 height 22
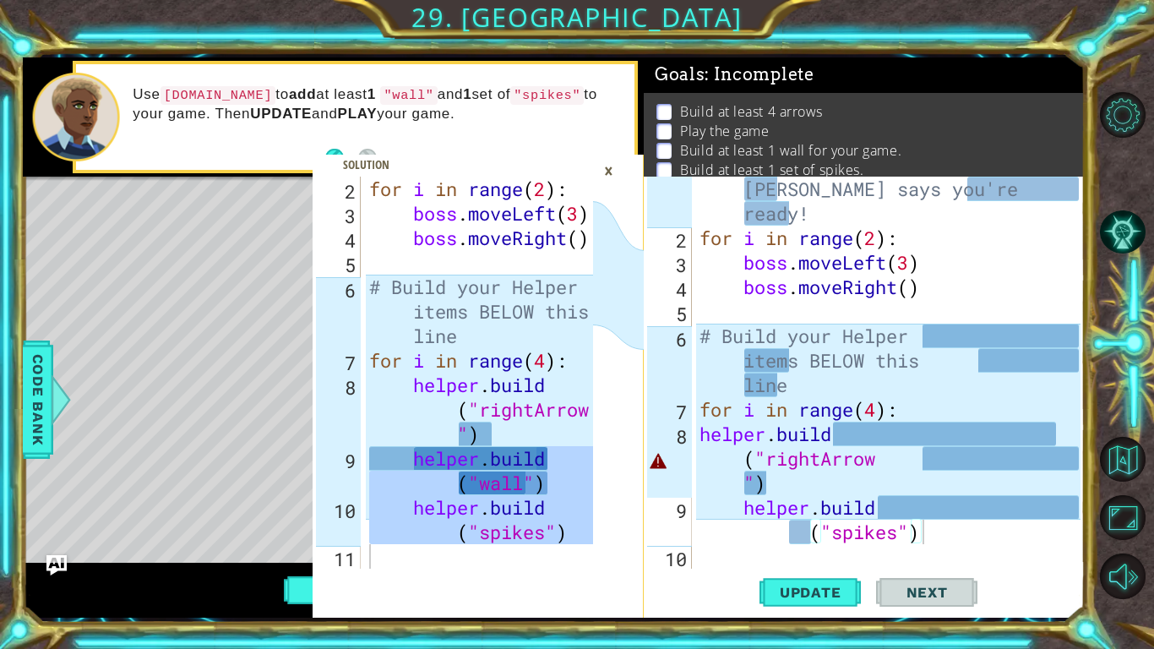
click at [612, 166] on div "×" at bounding box center [609, 170] width 26 height 29
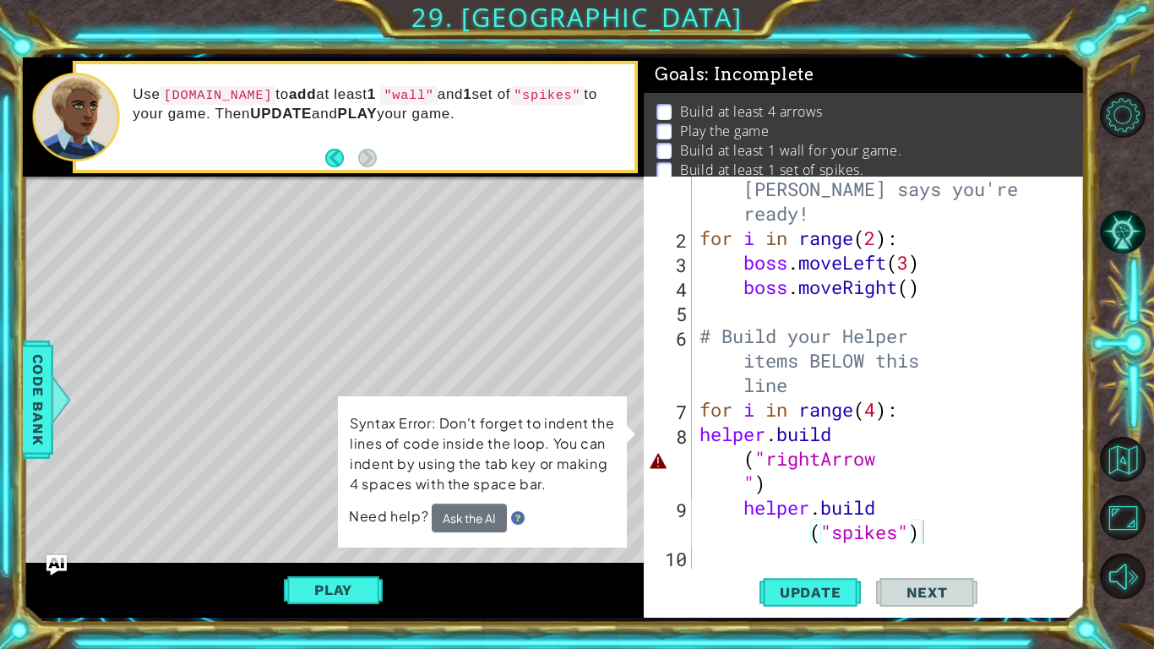
click at [302, 618] on div "# Build your Helper items BELOW this line 2 3 4 5 6 7 8 9 10 11 for i in range …" at bounding box center [554, 337] width 1062 height 571
click at [696, 432] on div "# Don't touch the boss code until [PERSON_NAME] says you're ready! for i in ran…" at bounding box center [892, 385] width 393 height 514
type textarea "[DOMAIN_NAME] ("rightArrow ")"
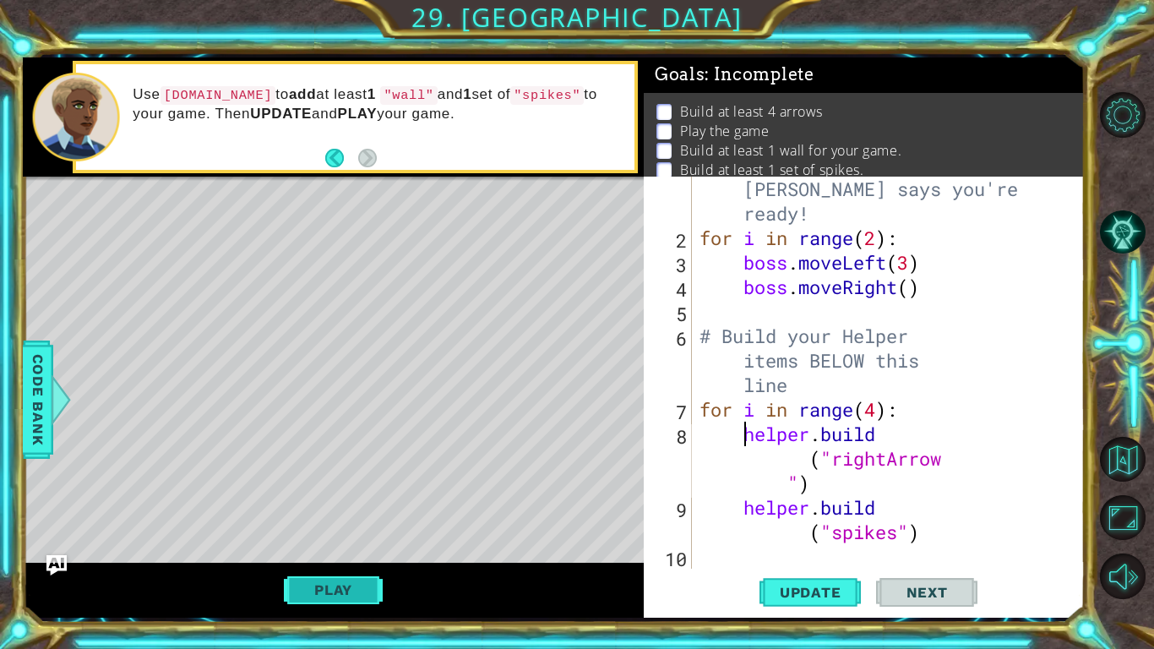
click at [378, 591] on button "Play" at bounding box center [333, 590] width 99 height 32
